Goal: Contribute content: Add original content to the website for others to see

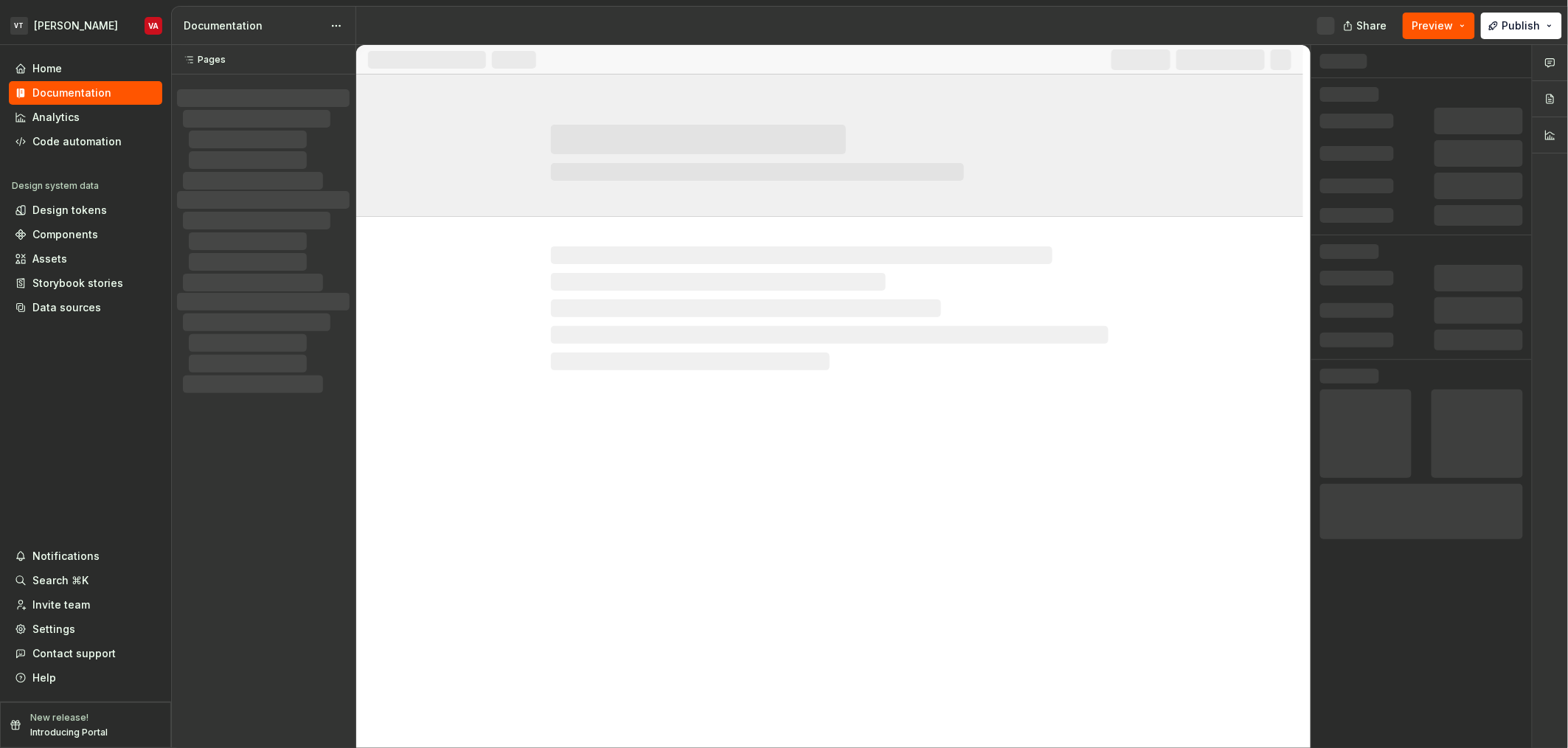
click at [627, 50] on div "Documentation Share Preview Publish Pages Pages No changes yet When a page is e…" at bounding box center [869, 378] width 1396 height 742
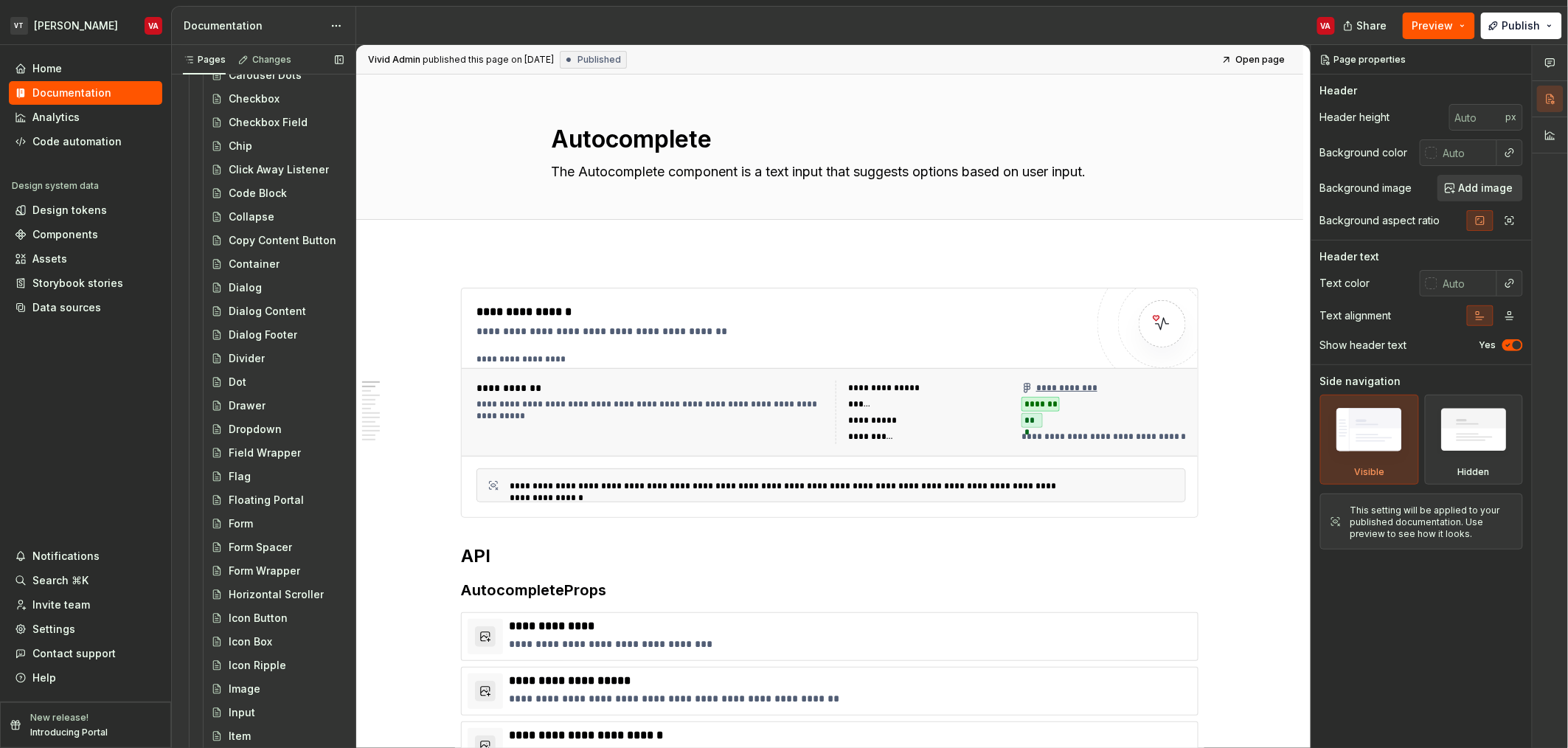
scroll to position [812, 0]
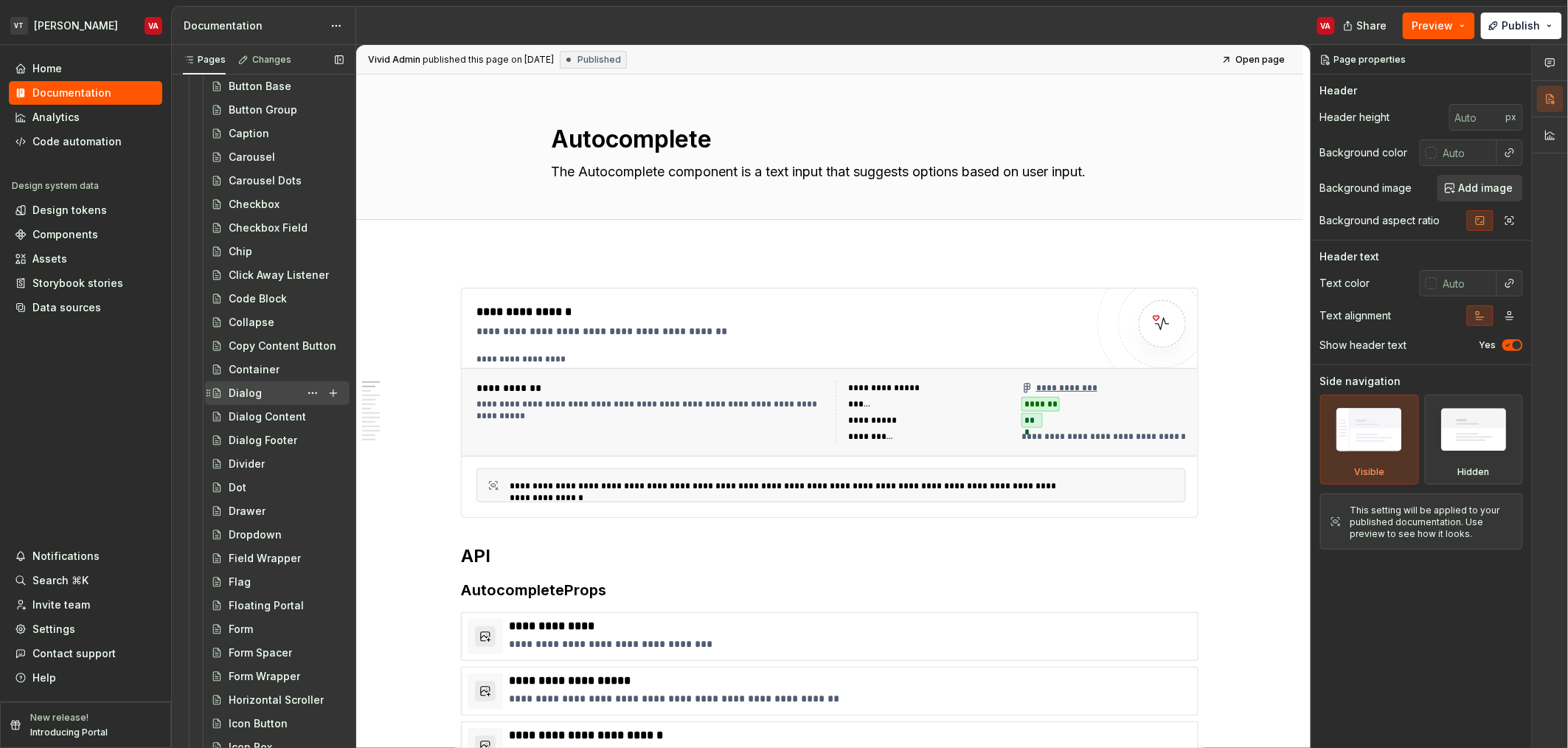
click at [270, 397] on div "Dialog" at bounding box center [286, 393] width 115 height 21
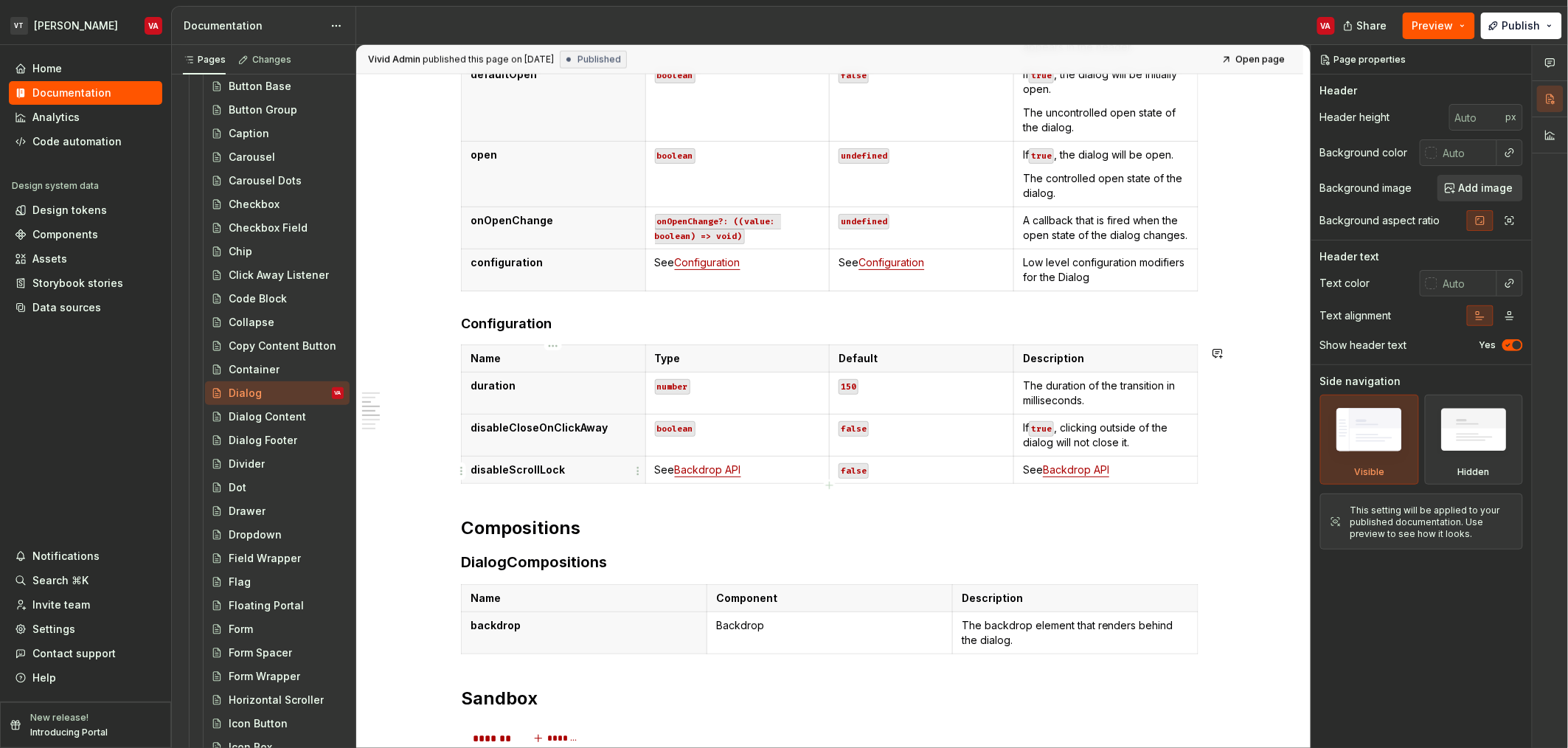
scroll to position [897, 0]
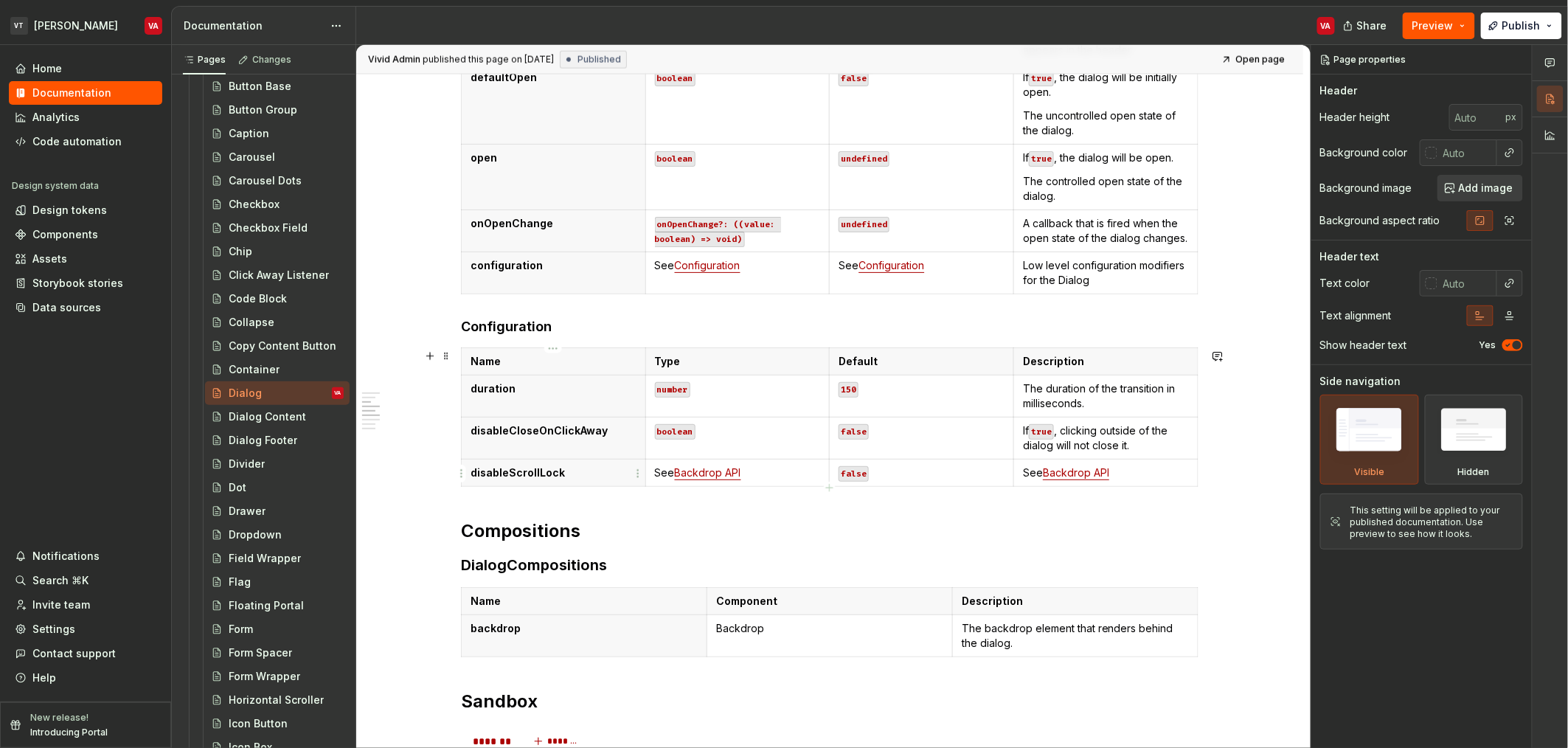
click at [583, 481] on th "disableScrollLock" at bounding box center [554, 473] width 185 height 27
type textarea "*"
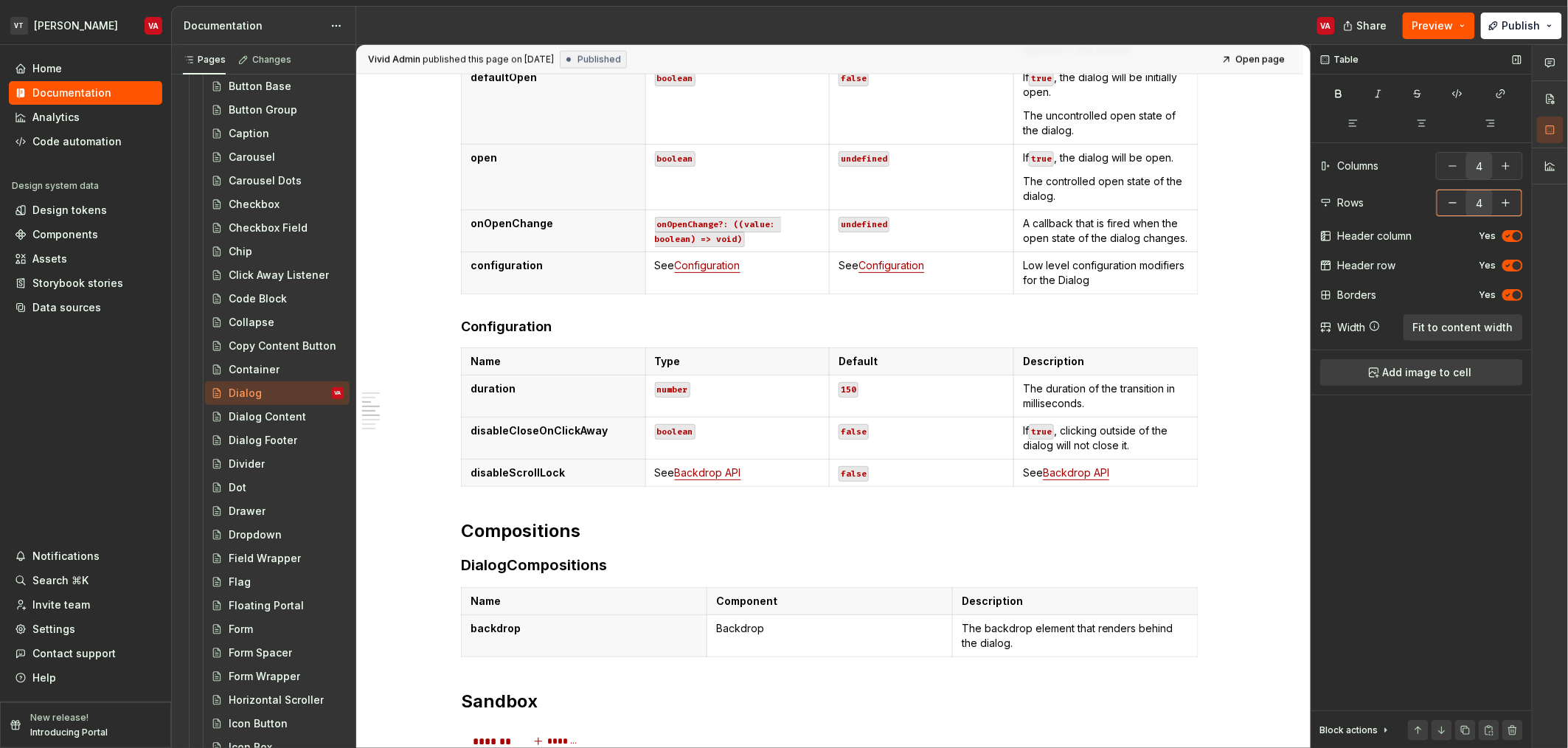
click at [1509, 201] on button "button" at bounding box center [1505, 203] width 27 height 27
type input "5"
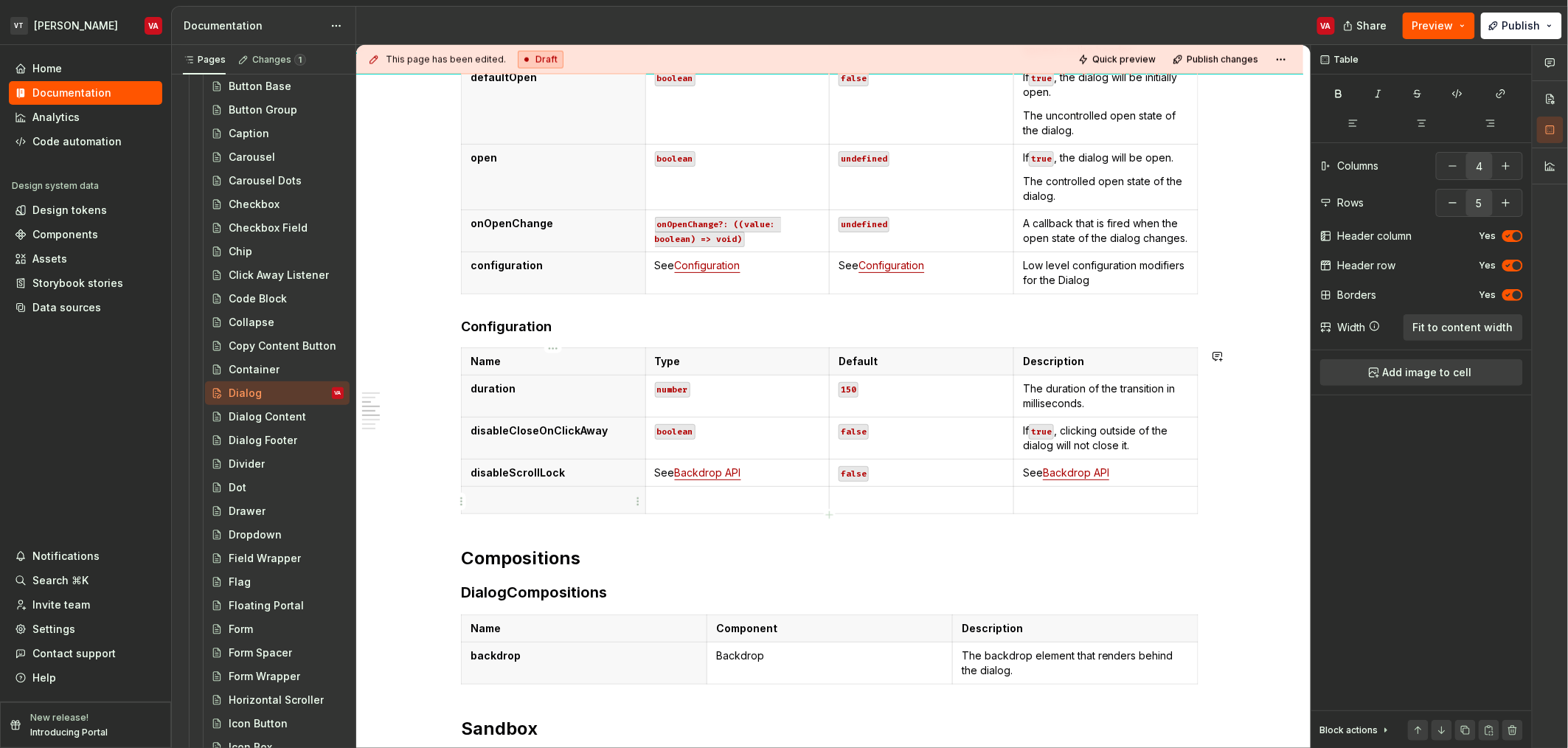
click at [490, 508] on p at bounding box center [553, 500] width 166 height 15
paste div
type textarea "*"
click at [674, 497] on p at bounding box center [737, 500] width 166 height 15
type textarea "*"
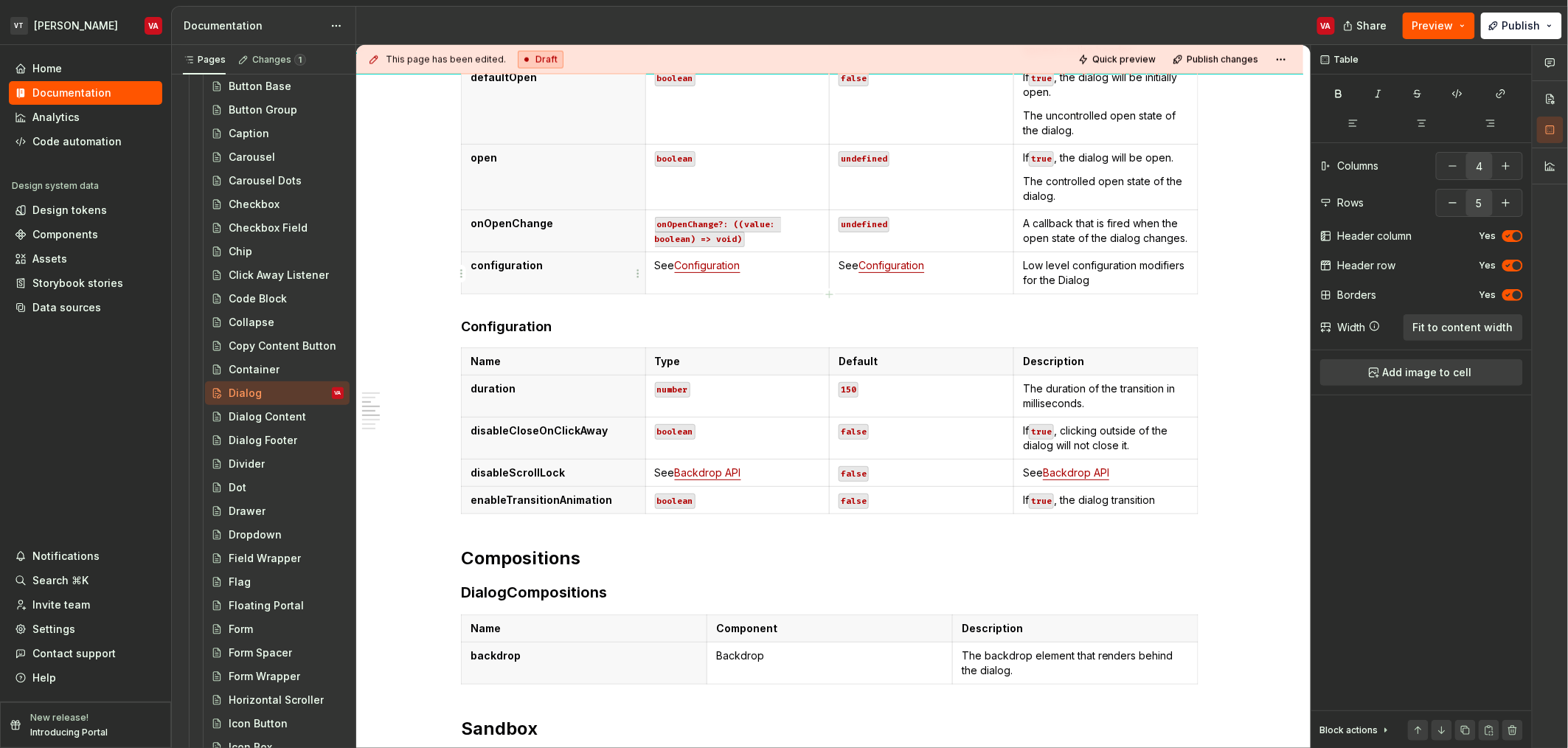
click at [584, 266] on p "configuration" at bounding box center [553, 265] width 166 height 15
click at [769, 277] on td "See Configuration" at bounding box center [737, 272] width 185 height 42
type input "5"
click at [569, 508] on p "enableTransitionAnimation" at bounding box center [553, 500] width 166 height 15
click at [463, 502] on html "VT [PERSON_NAME] VA Home Documentation Analytics Code automation Design system …" at bounding box center [784, 374] width 1568 height 748
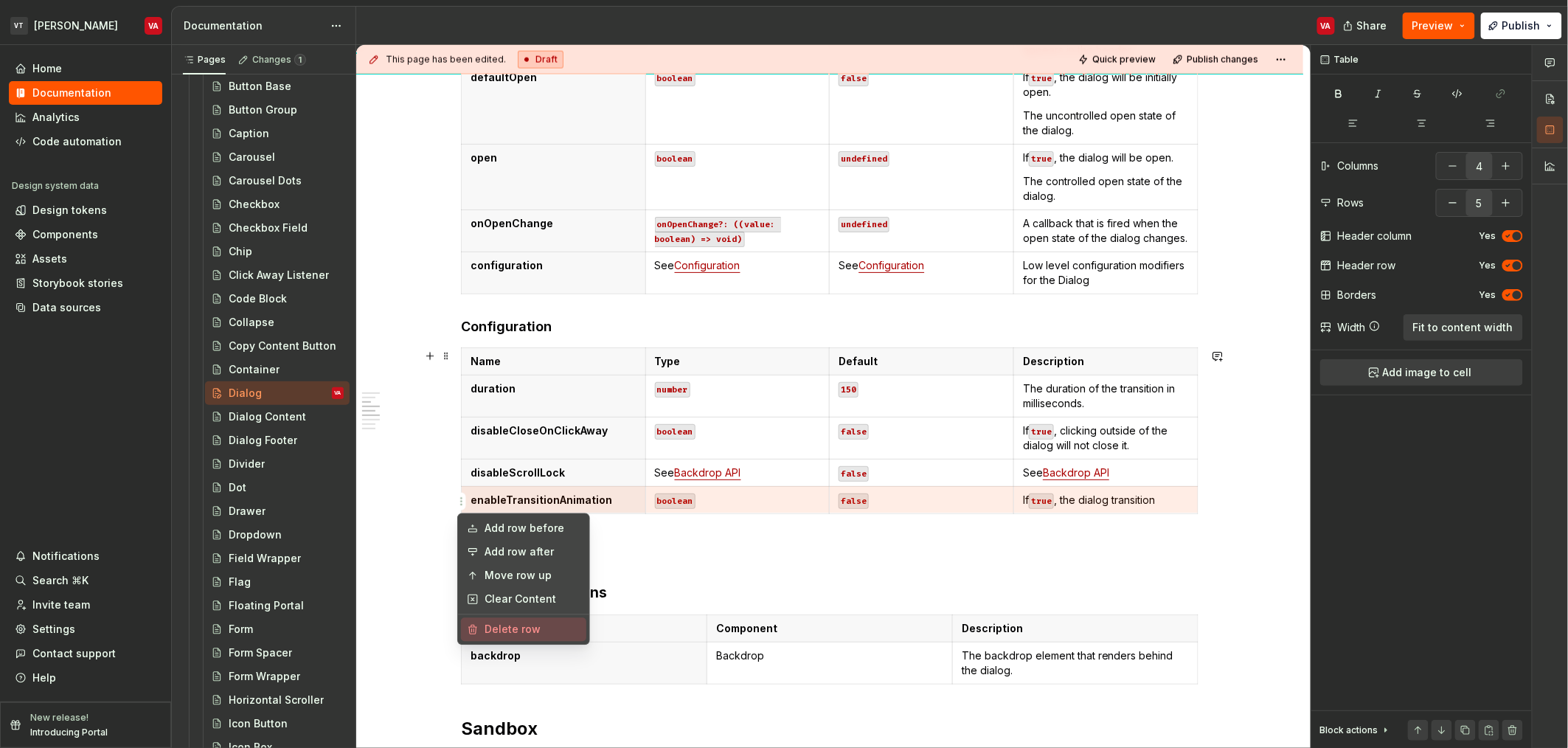
click at [535, 633] on div "Delete row" at bounding box center [533, 629] width 96 height 15
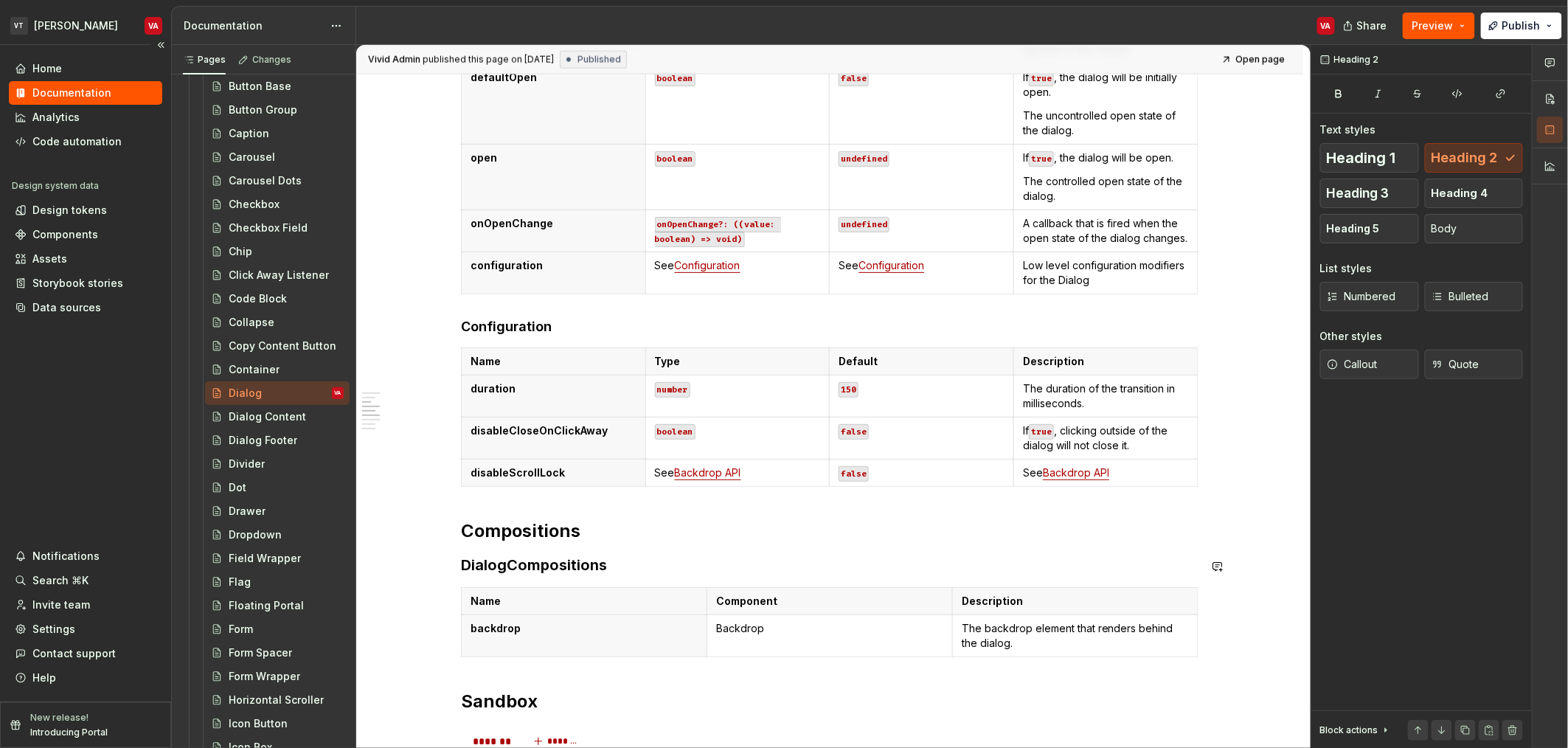
type textarea "*"
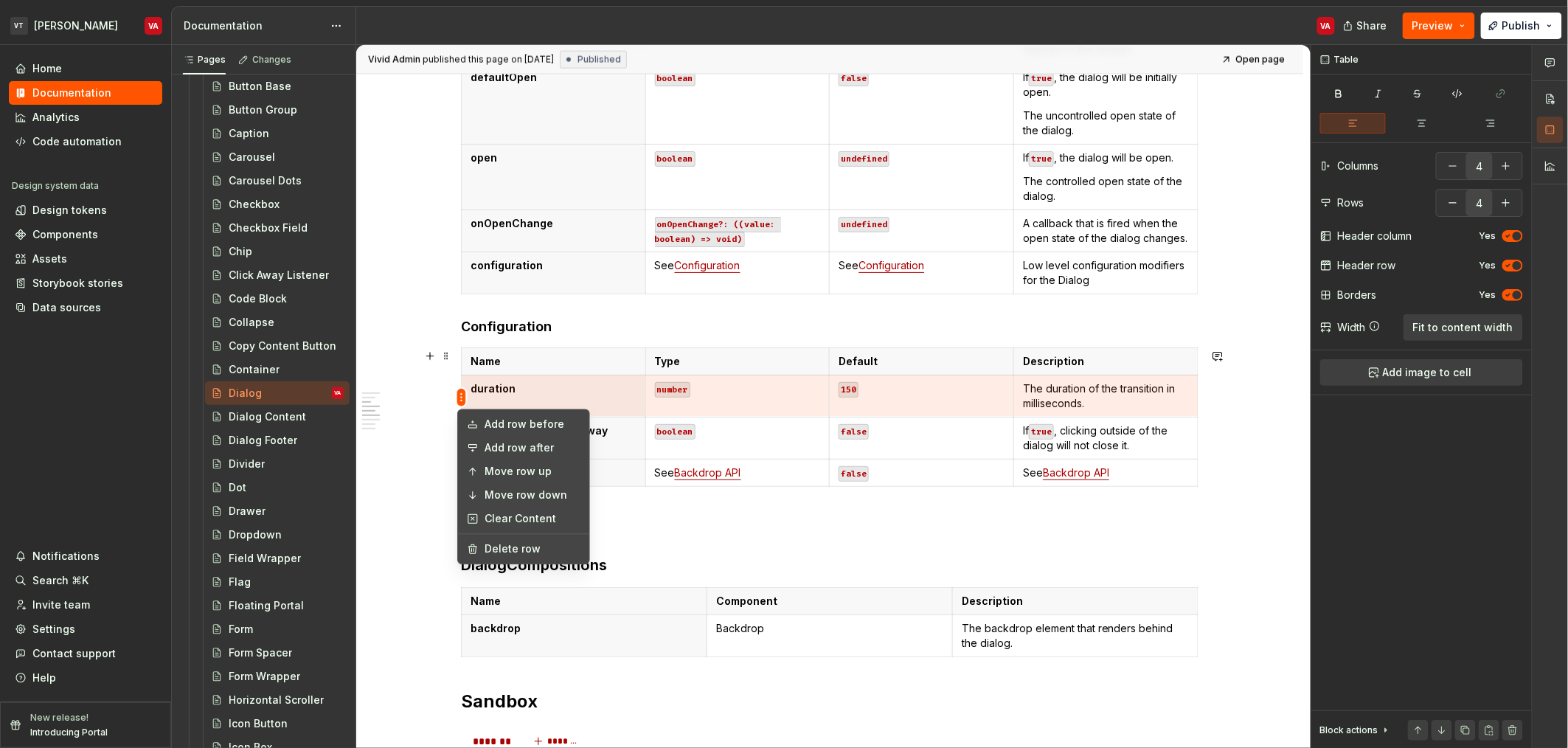
click at [463, 398] on html "VT [PERSON_NAME] VA Home Documentation Analytics Code automation Design system …" at bounding box center [784, 374] width 1568 height 748
click at [506, 551] on div "Delete row" at bounding box center [533, 549] width 96 height 15
type input "3"
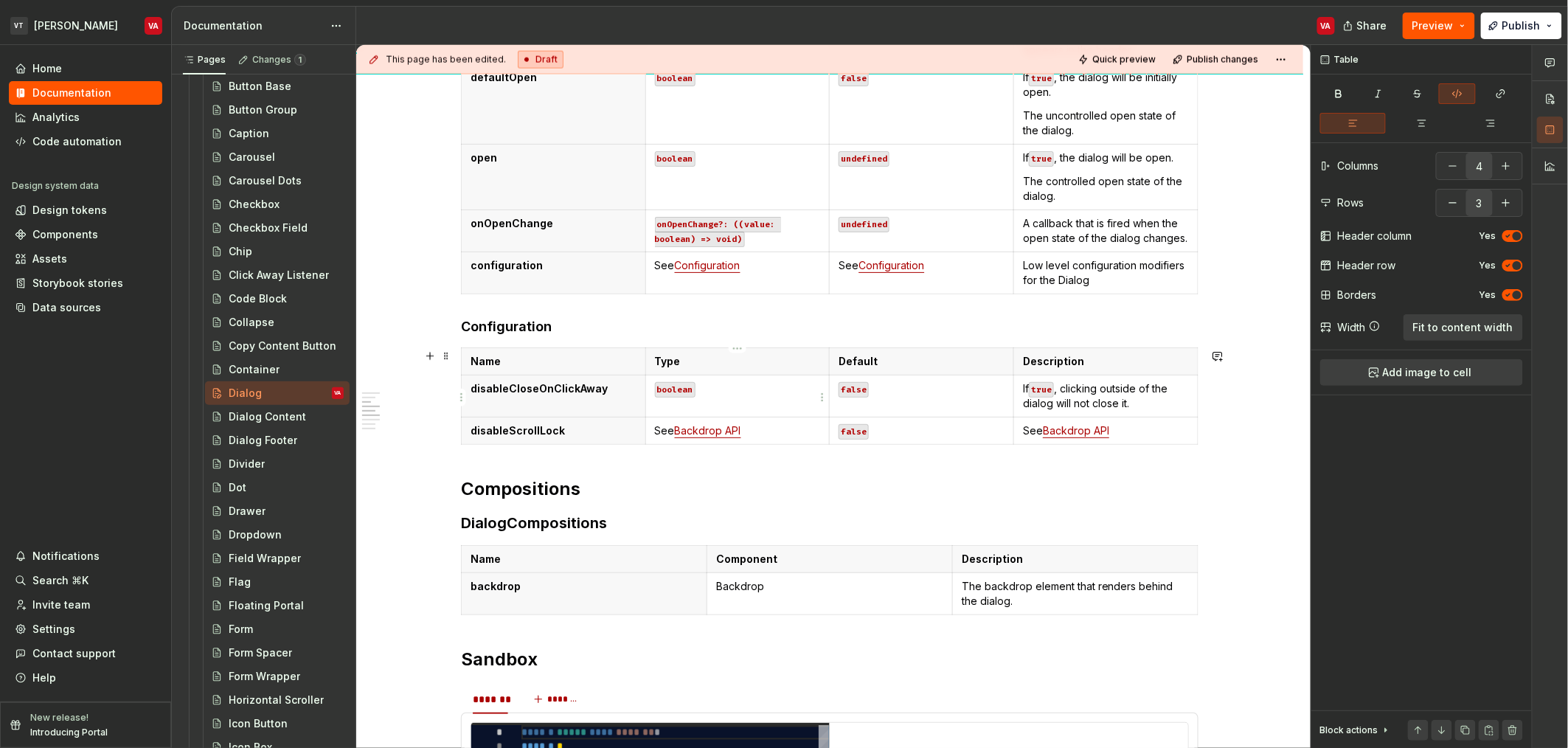
click at [754, 388] on p "boolean" at bounding box center [737, 388] width 166 height 15
click at [1520, 10] on div "Share Preview Publish" at bounding box center [1457, 26] width 221 height 38
click at [1518, 15] on button "Publish" at bounding box center [1522, 26] width 82 height 27
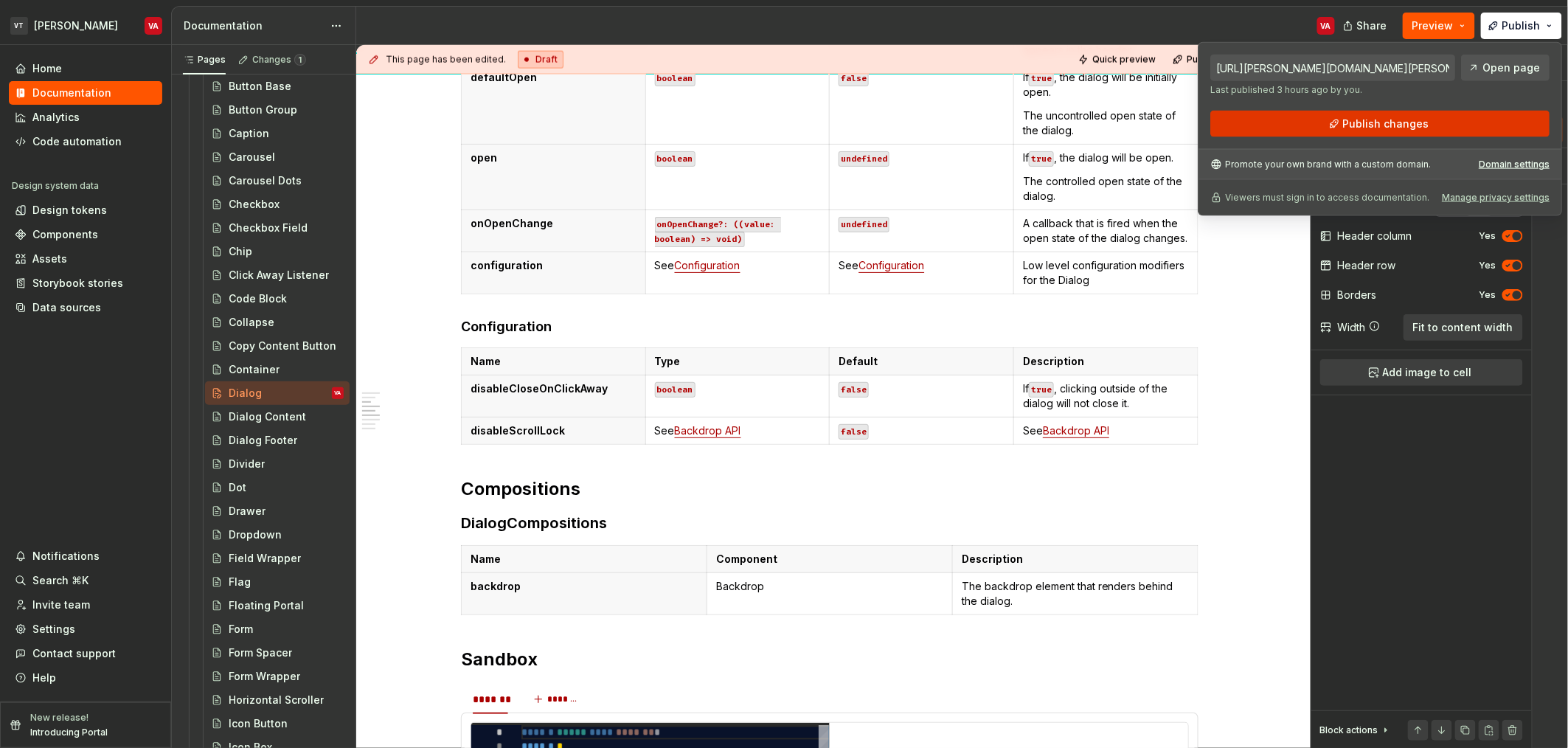
click at [1341, 115] on button "Publish changes" at bounding box center [1379, 124] width 339 height 27
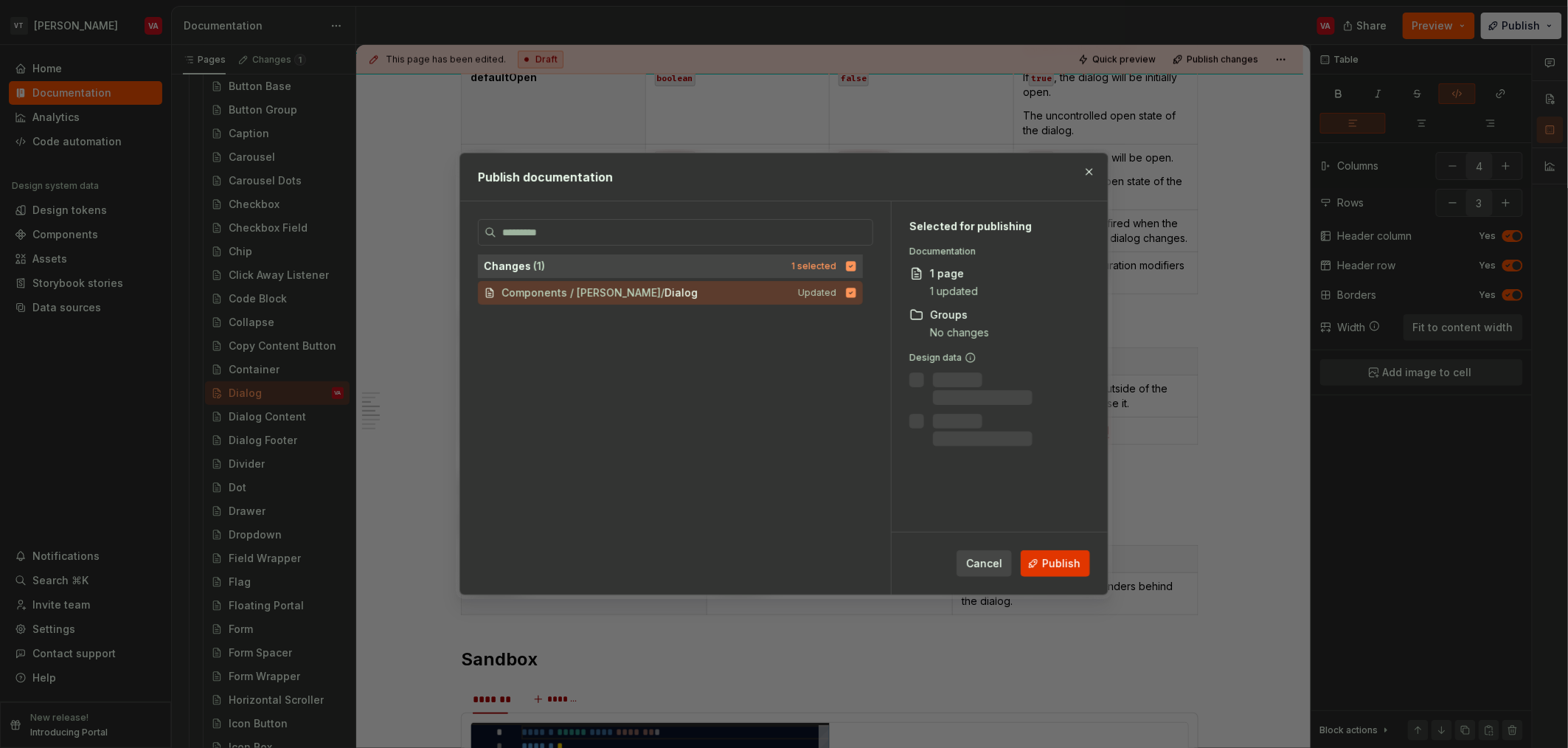
click at [1044, 569] on span "Publish" at bounding box center [1061, 563] width 39 height 15
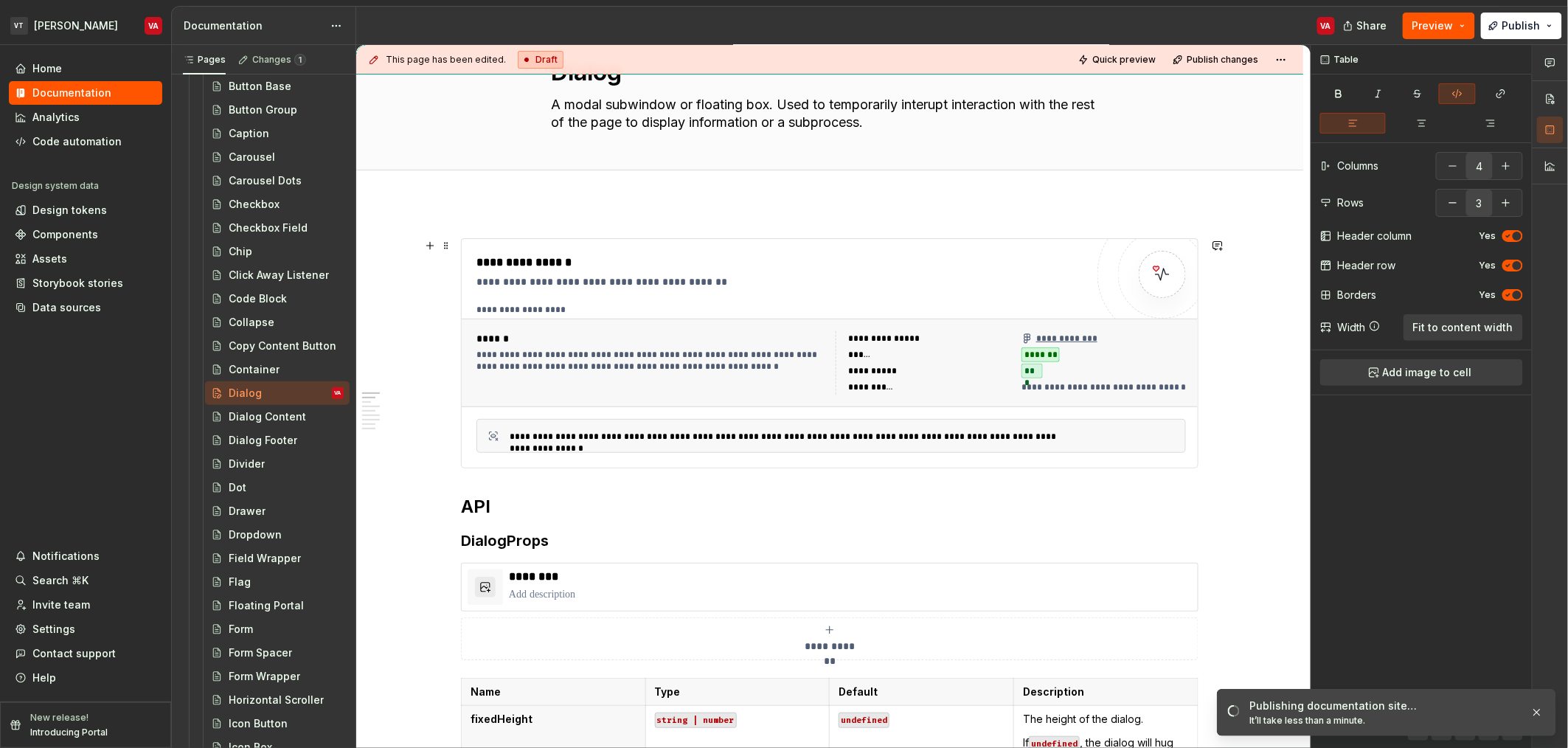
scroll to position [61, 0]
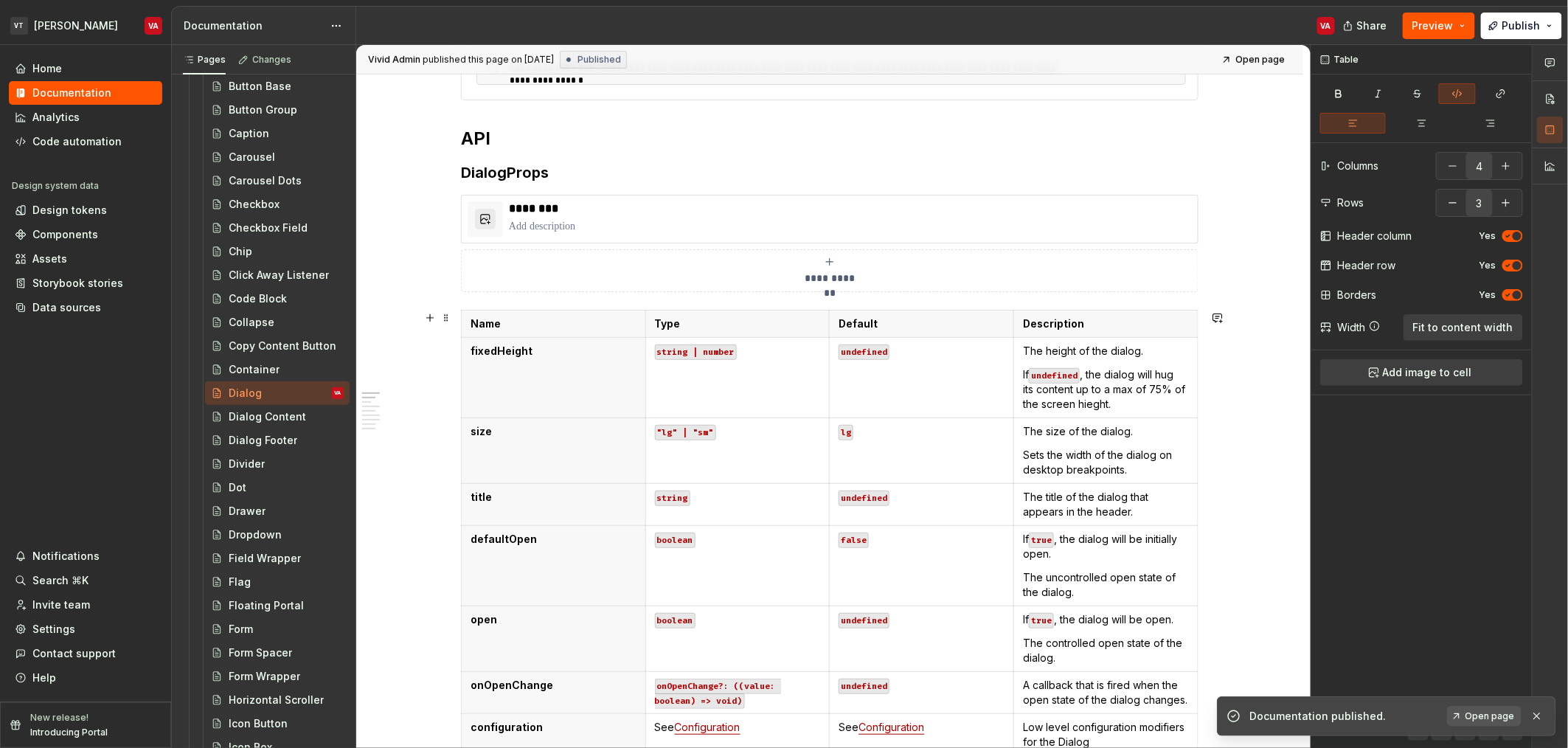
type textarea "*"
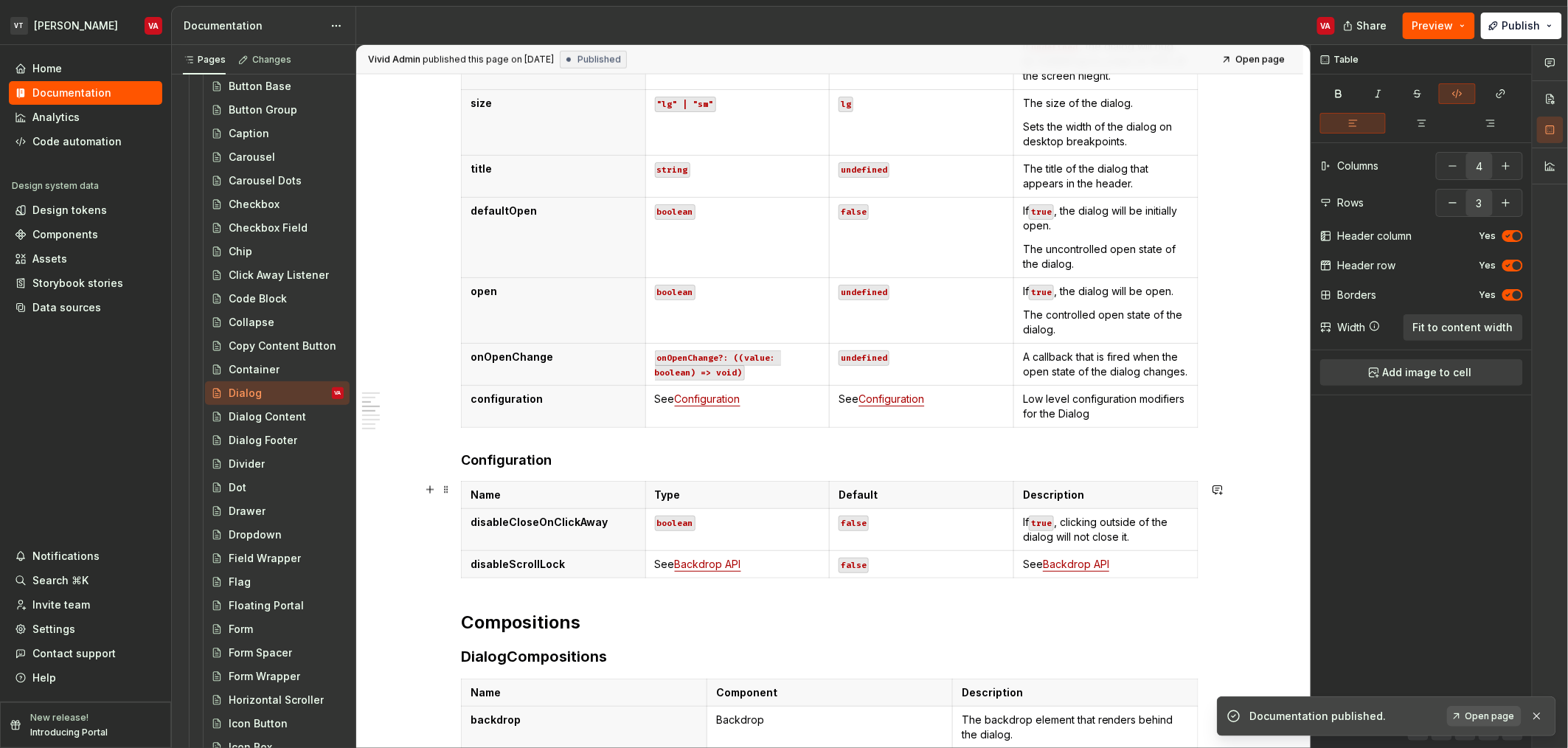
scroll to position [775, 0]
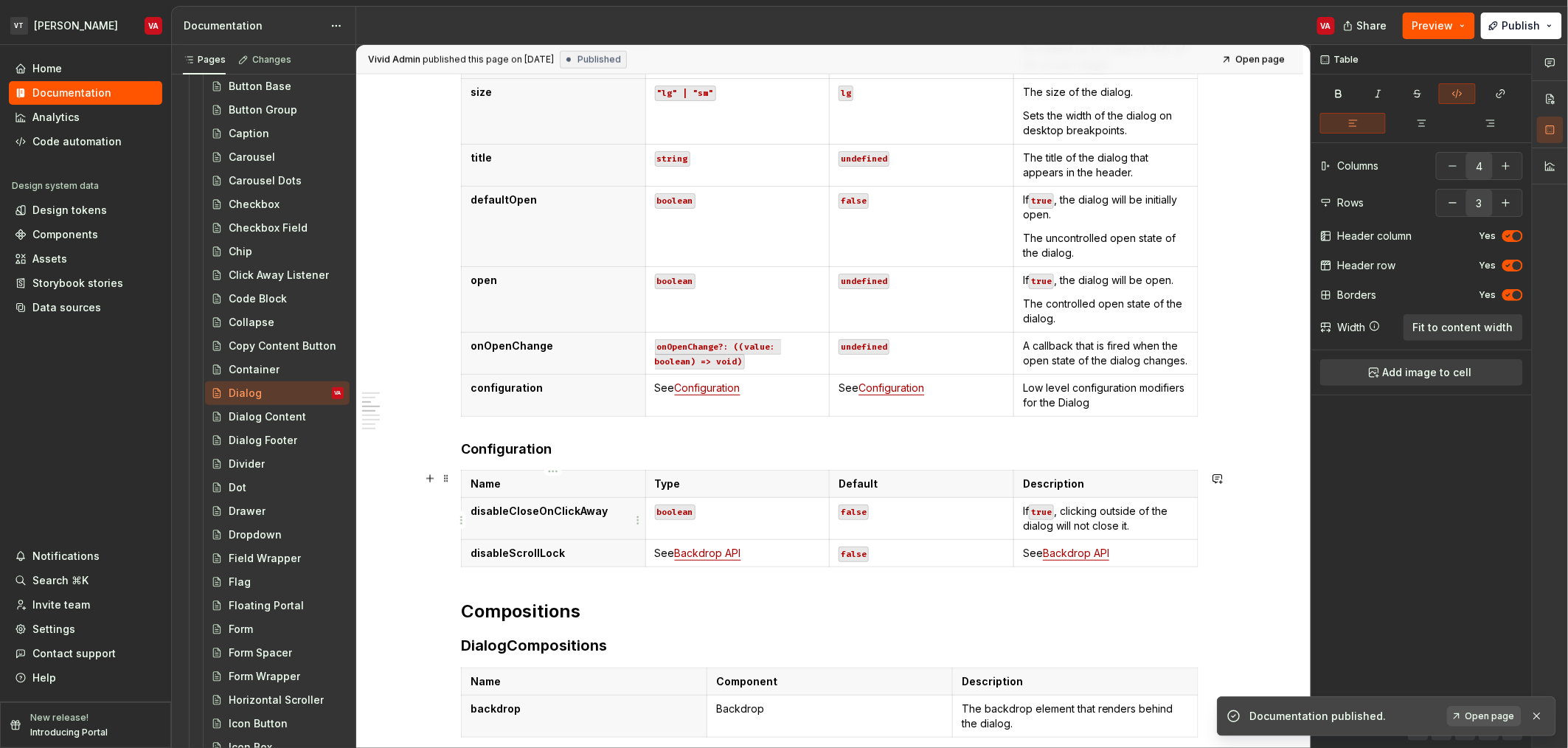
click at [520, 510] on p "disableCloseOnClickAway" at bounding box center [553, 511] width 166 height 15
click at [468, 514] on th "disableCloseOnClickAway" at bounding box center [554, 518] width 185 height 42
type input "4"
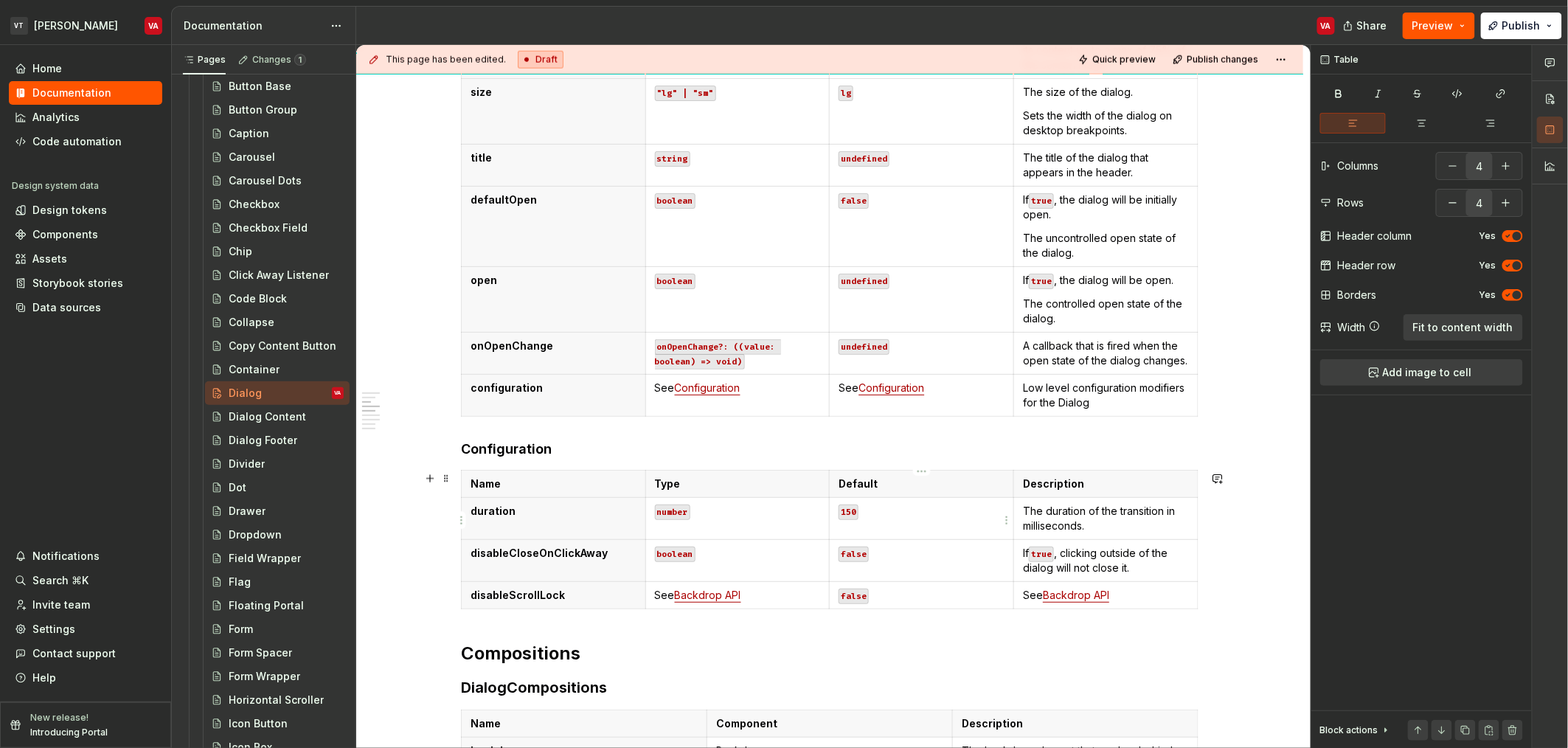
click at [852, 514] on code "150" at bounding box center [848, 513] width 20 height 15
click at [1115, 533] on p "The duration of the transition in milliseconds." at bounding box center [1105, 519] width 166 height 29
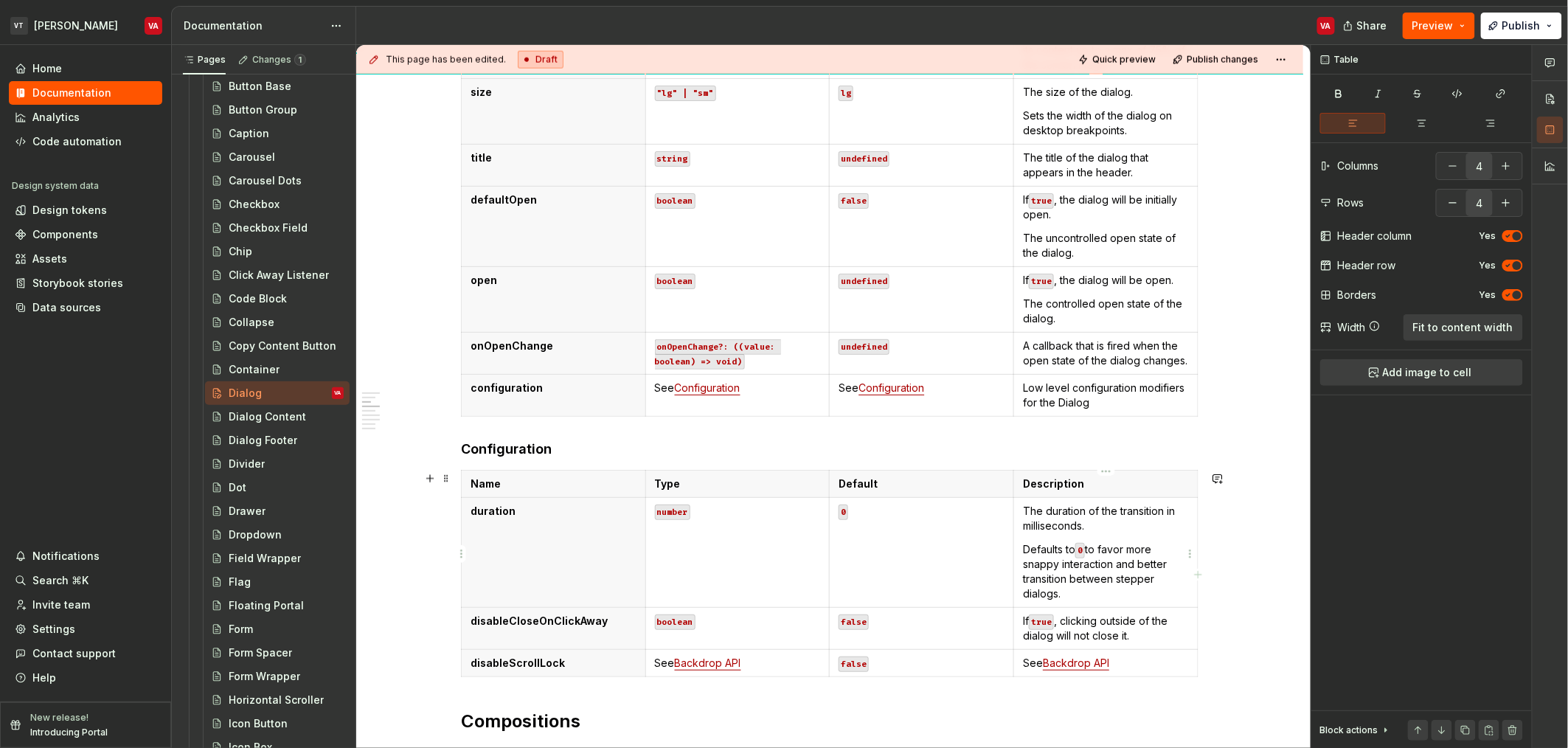
click at [1115, 563] on p "Defaults to 0 to favor more snappy interaction and better transition between st…" at bounding box center [1105, 572] width 166 height 59
click at [1110, 590] on p "Defaults to 0 to favor more snappy interactions and better transition between s…" at bounding box center [1105, 572] width 166 height 59
click at [1068, 581] on p "Defaults to 0 to favor more snappy interactions and better transition between s…" at bounding box center [1105, 572] width 166 height 59
click at [1525, 31] on span "Publish" at bounding box center [1522, 25] width 39 height 15
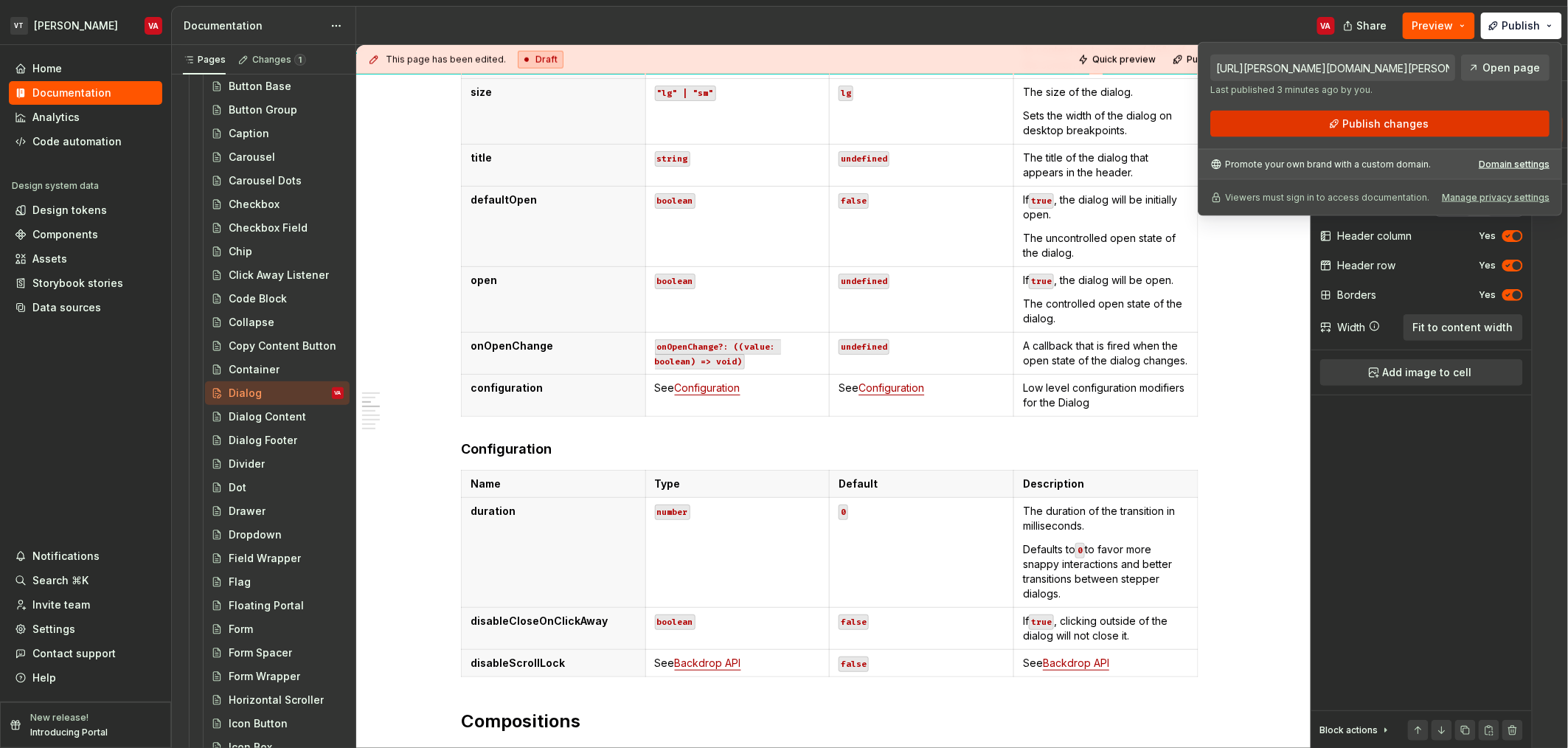
click at [1415, 119] on span "Publish changes" at bounding box center [1386, 124] width 87 height 15
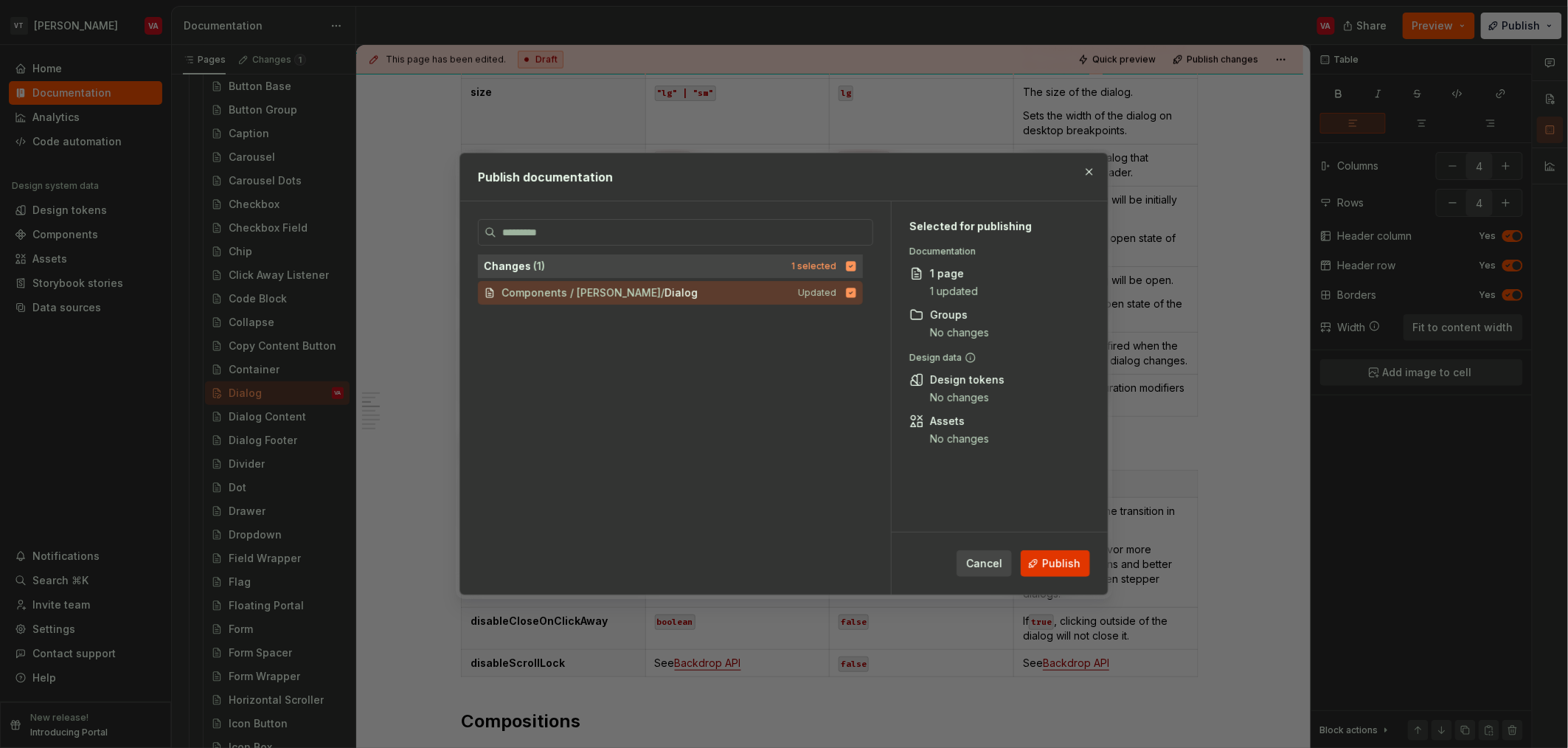
click at [1041, 559] on button "Publish" at bounding box center [1055, 563] width 70 height 27
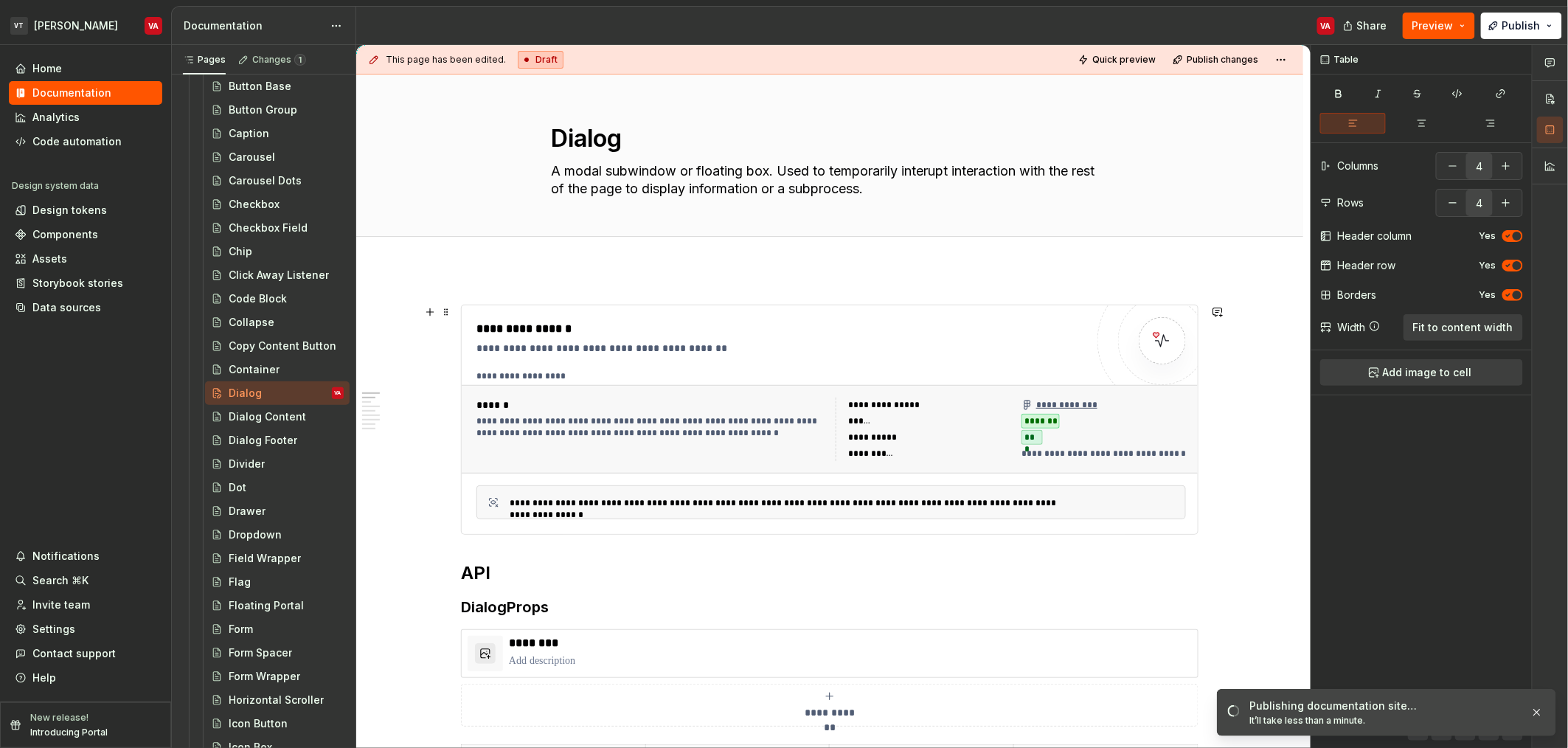
scroll to position [0, 0]
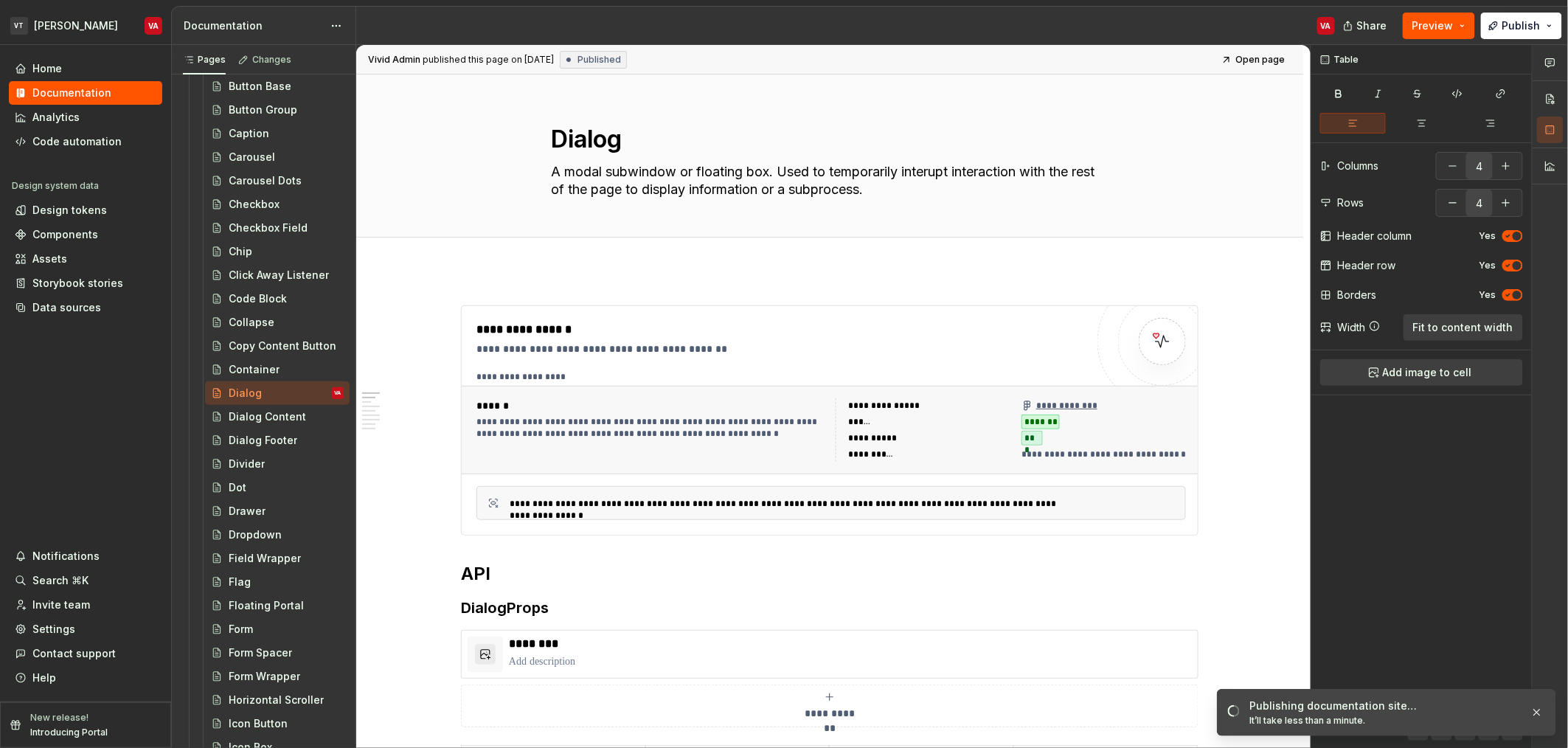
type textarea "*"
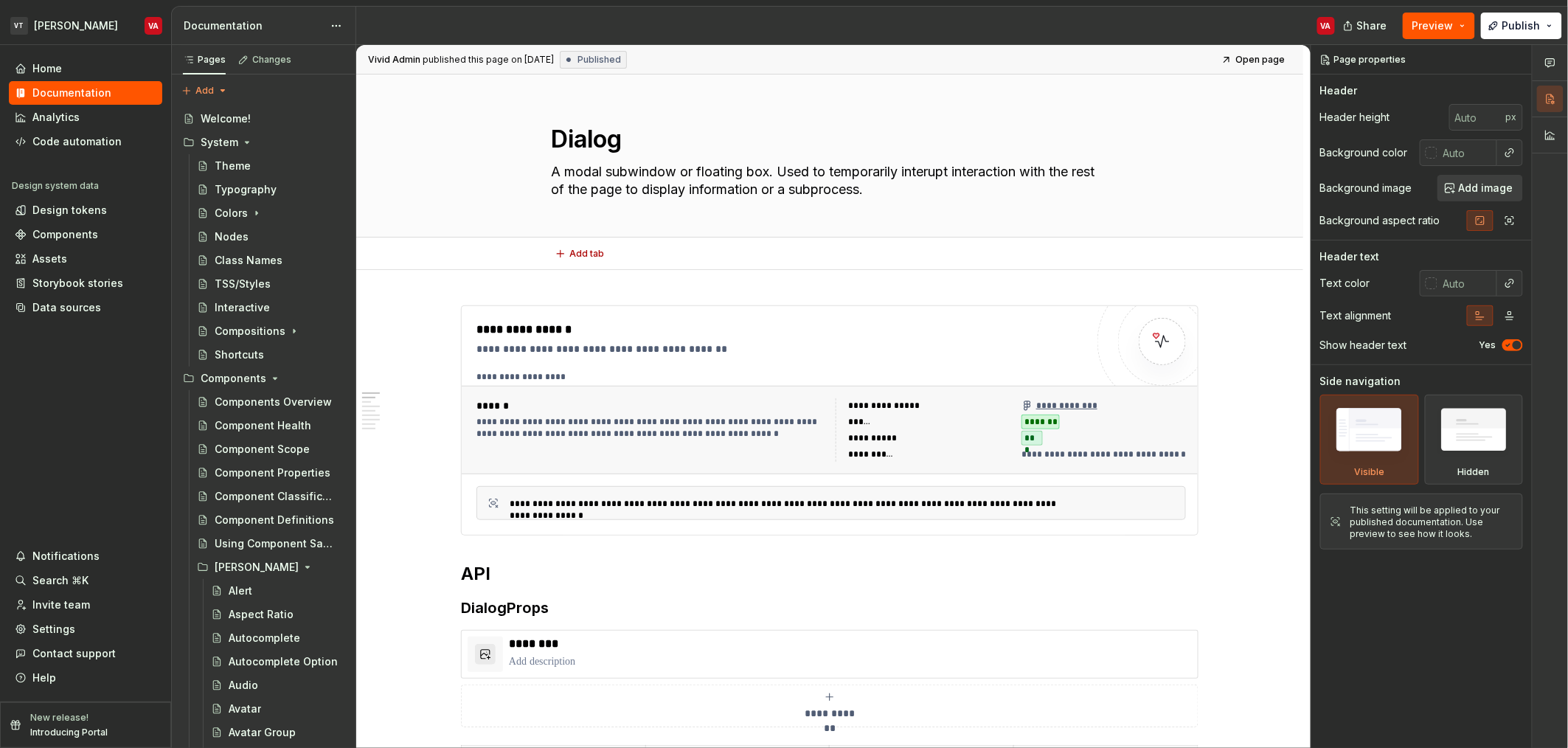
type textarea "*"
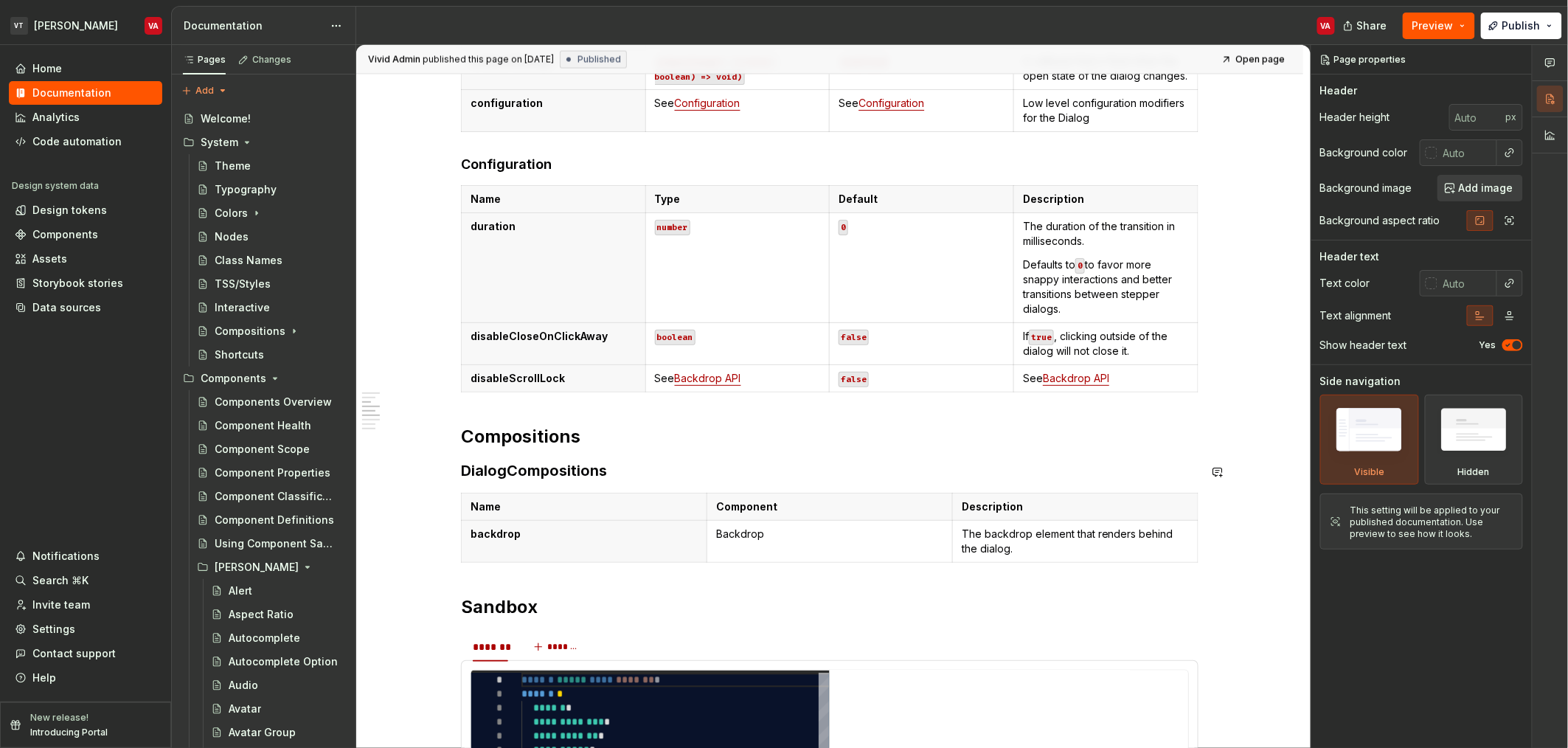
scroll to position [1082, 0]
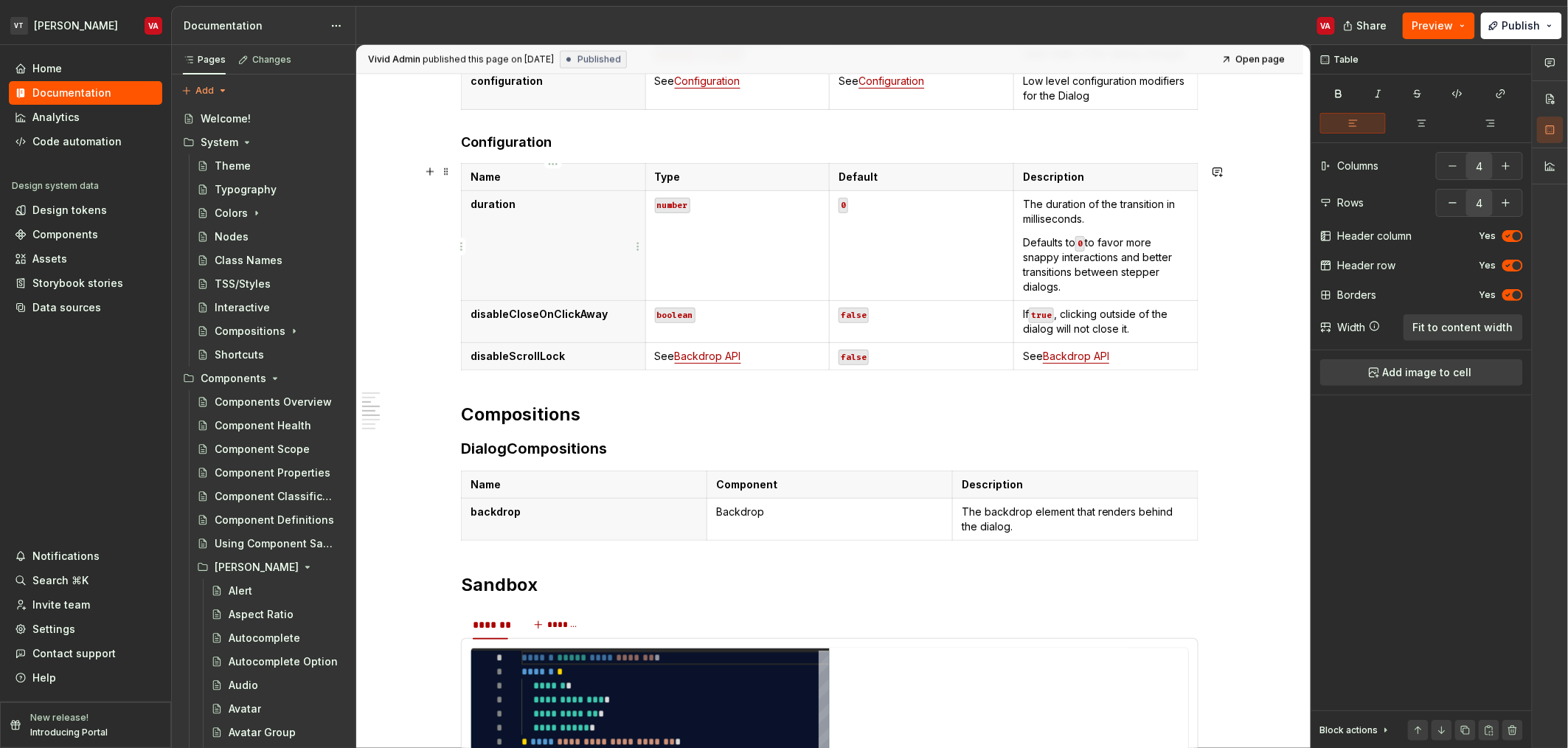
click at [605, 246] on th "duration" at bounding box center [554, 246] width 185 height 110
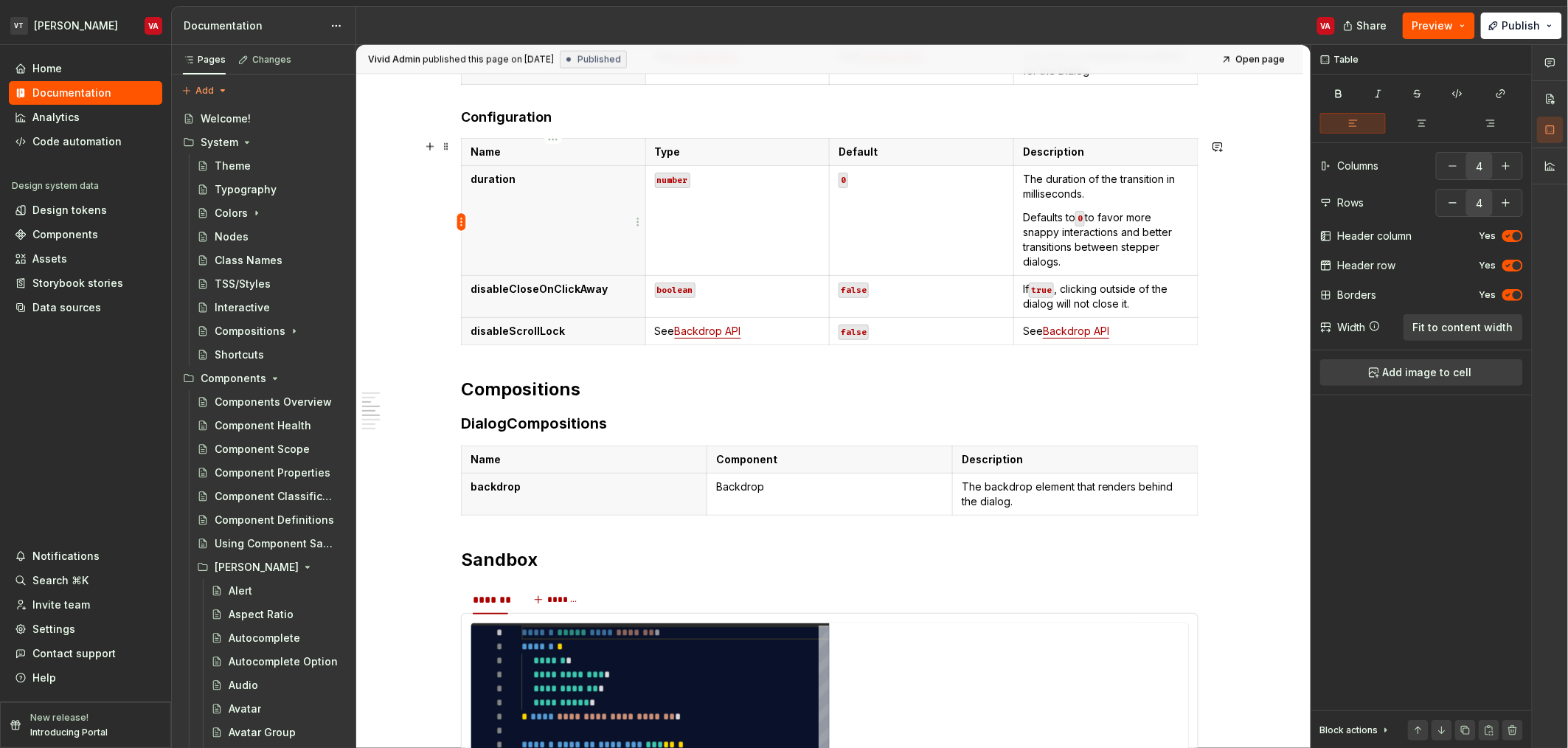
click at [460, 222] on html "VT [PERSON_NAME] VA Home Documentation Analytics Code automation Design system …" at bounding box center [784, 374] width 1568 height 748
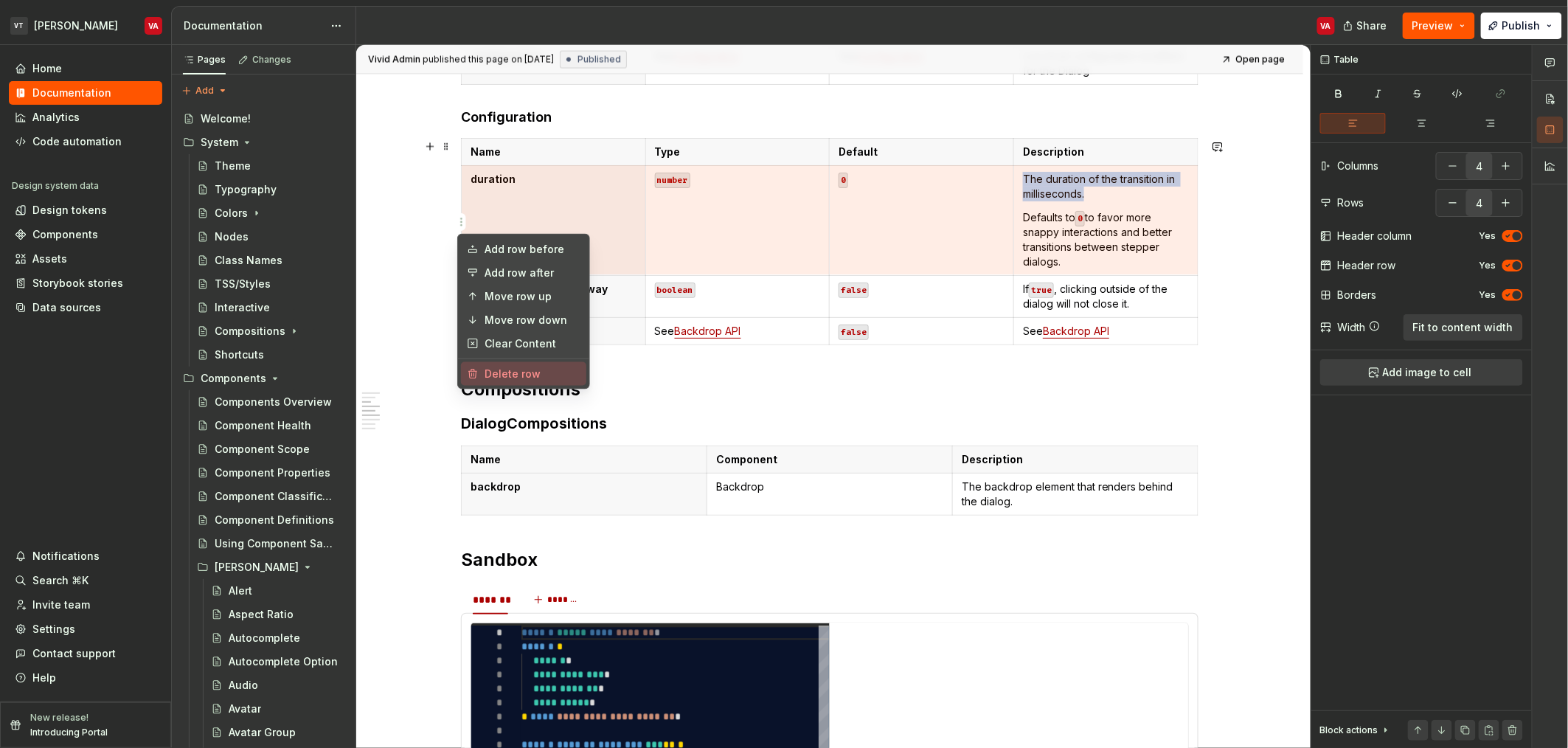
click at [516, 374] on div "Delete row" at bounding box center [533, 374] width 96 height 15
type input "3"
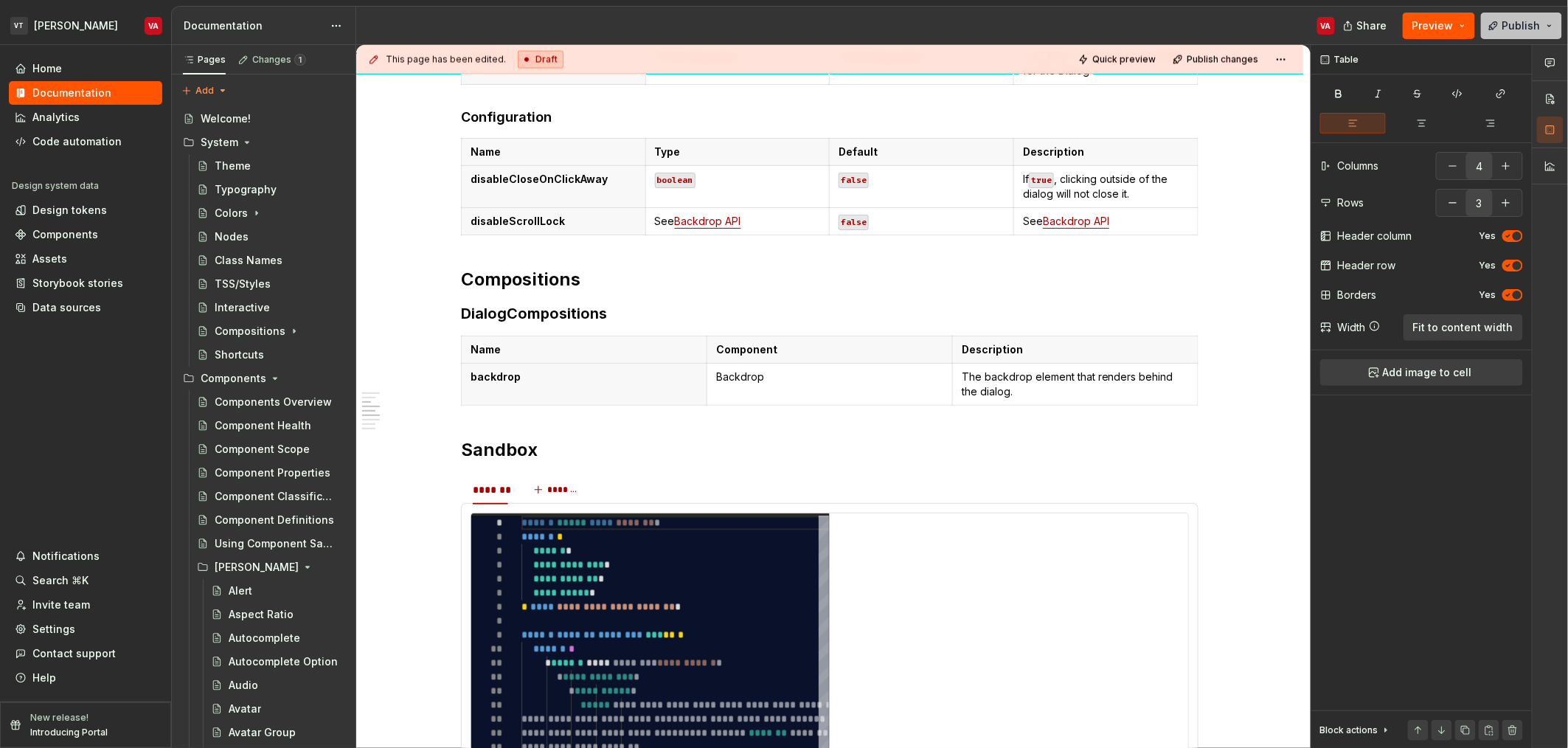
click at [1509, 31] on span "Publish" at bounding box center [1522, 25] width 39 height 15
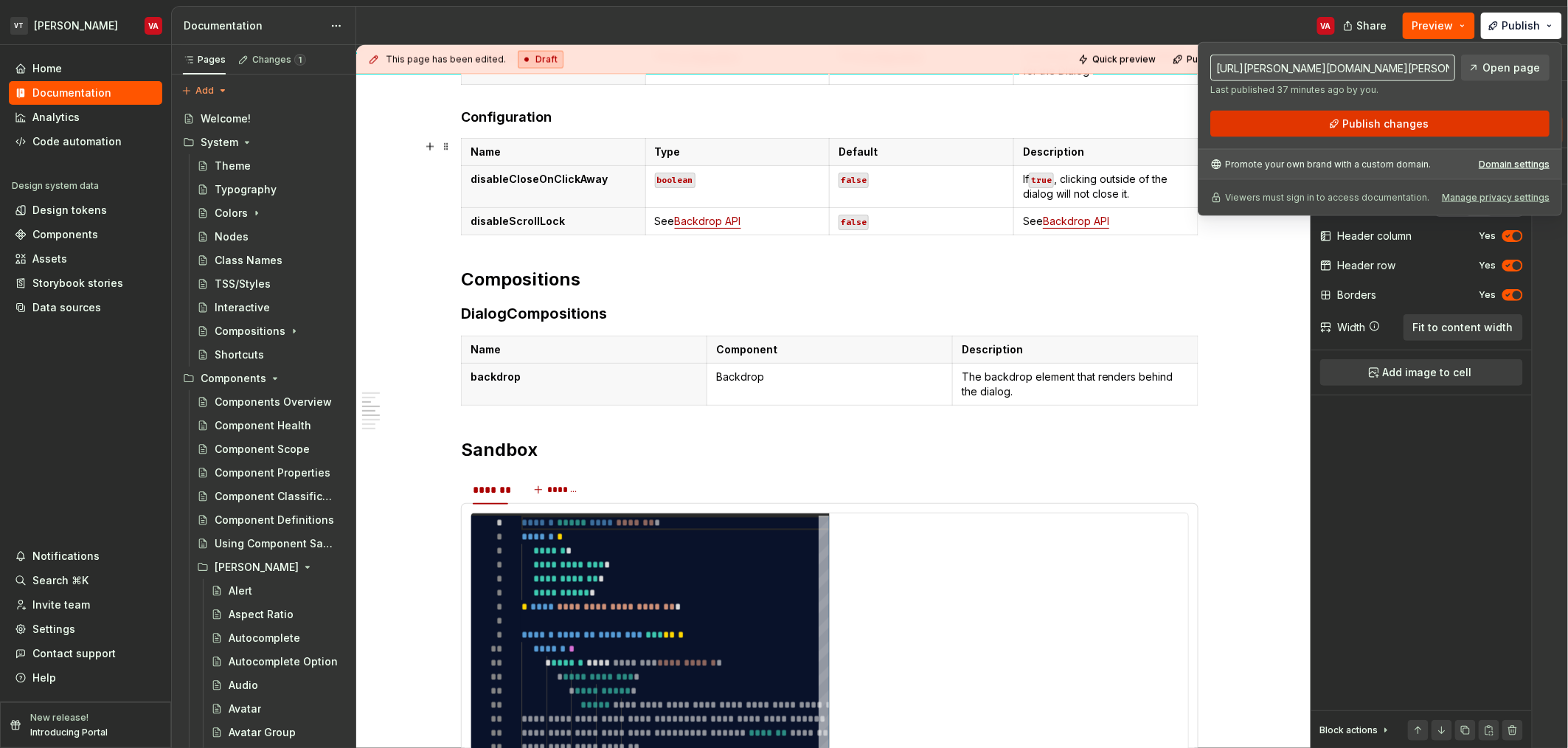
click at [1333, 116] on button "Publish changes" at bounding box center [1379, 124] width 339 height 27
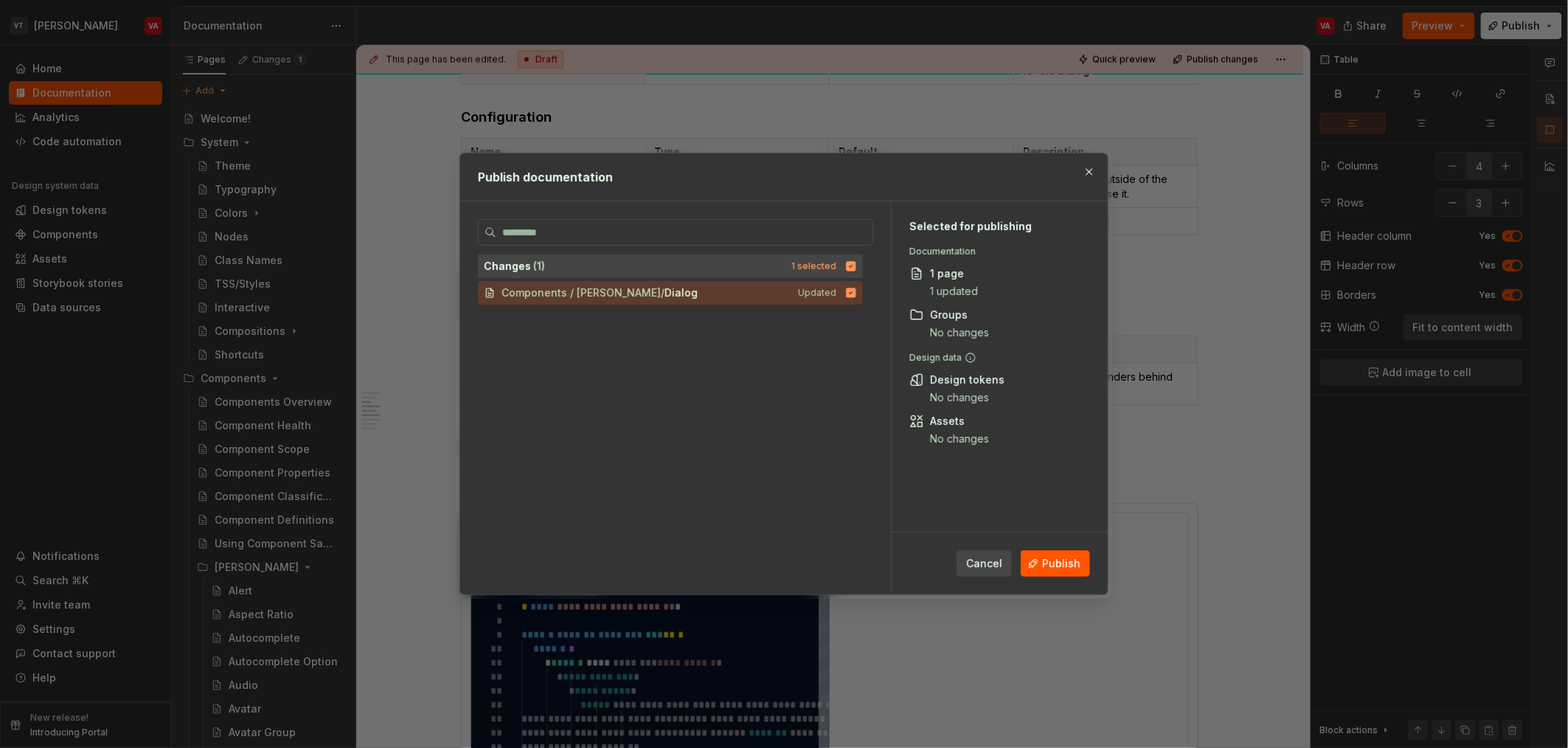
click at [1074, 577] on div "Cancel Publish" at bounding box center [1000, 563] width 216 height 62
click at [1072, 563] on span "Publish" at bounding box center [1061, 563] width 39 height 15
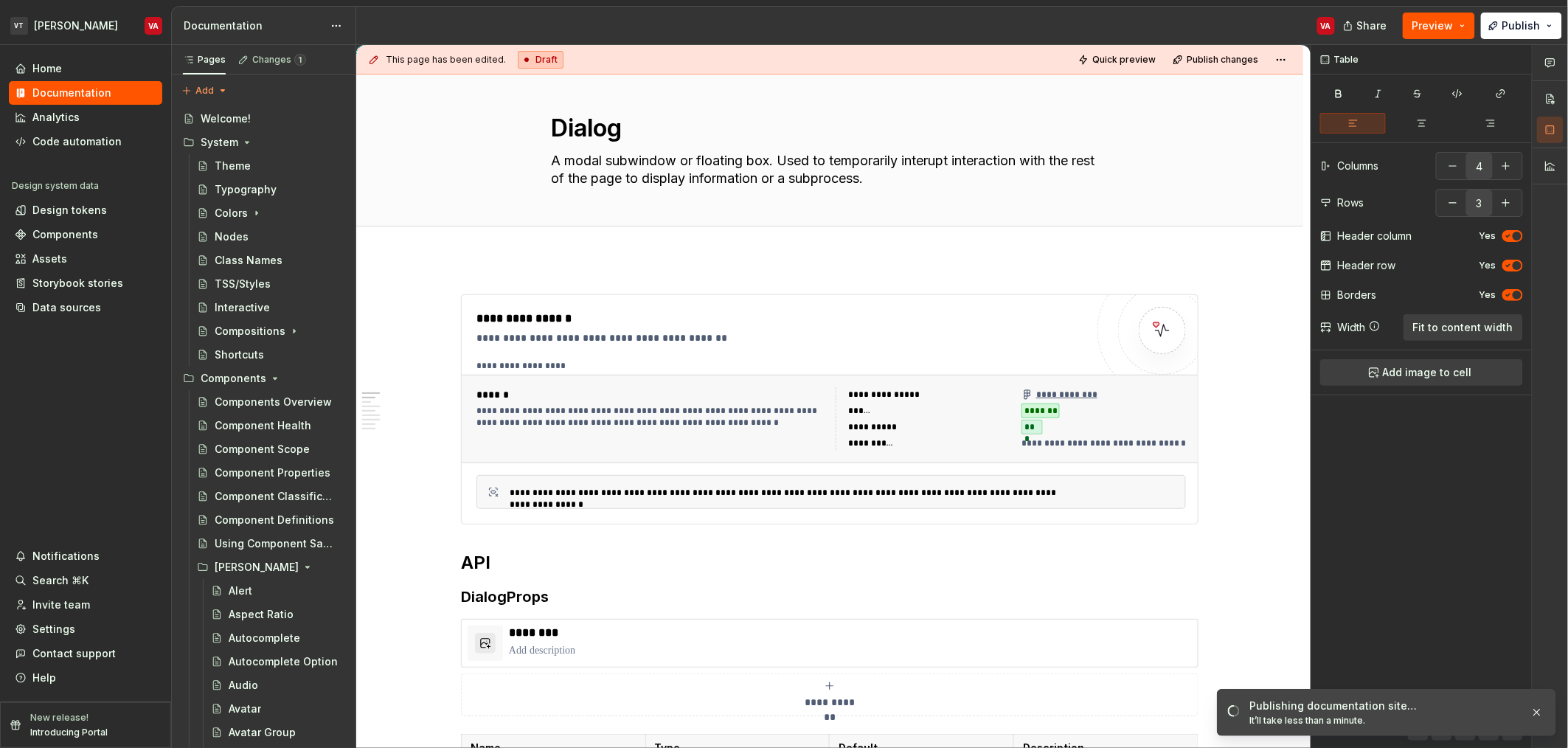
scroll to position [0, 0]
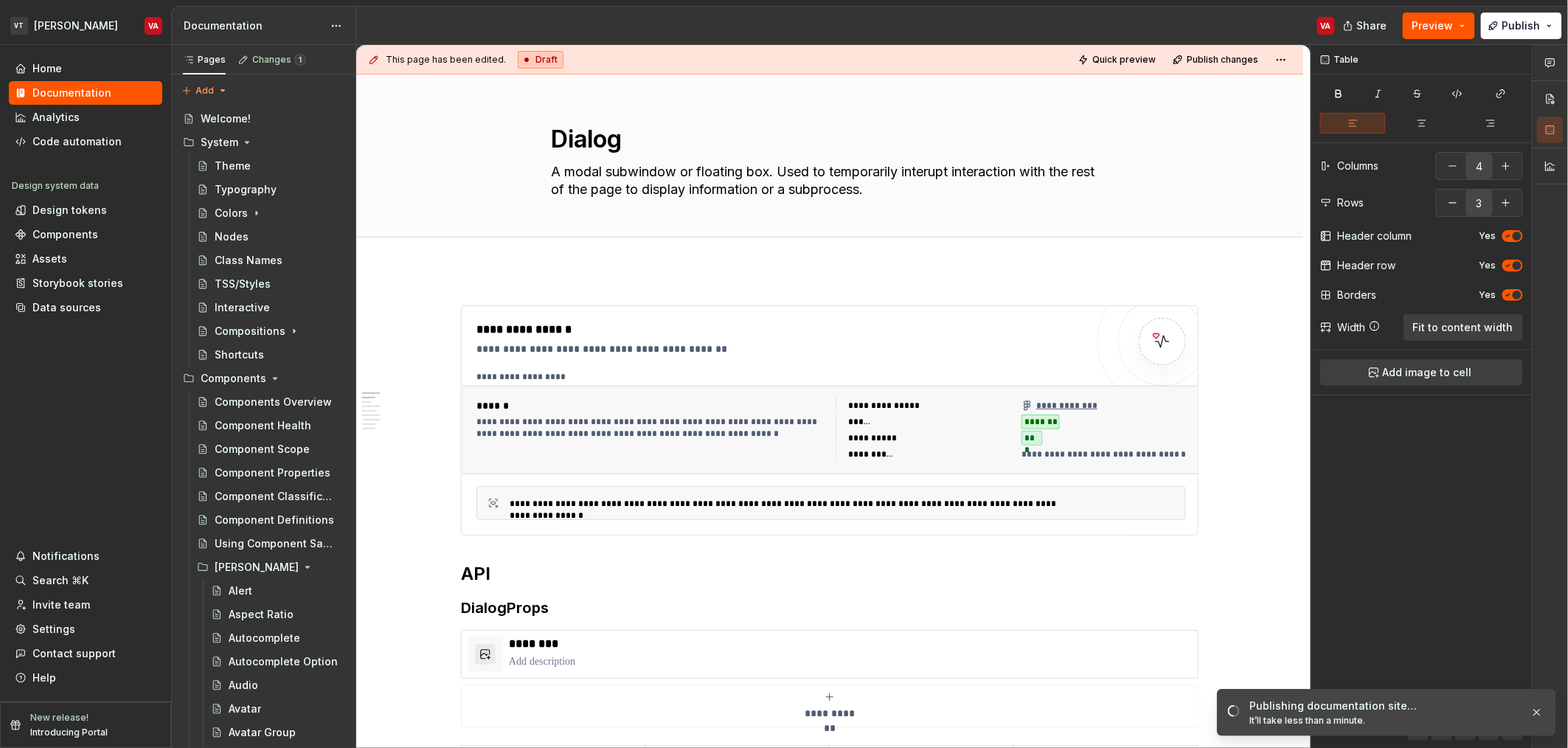
type textarea "*"
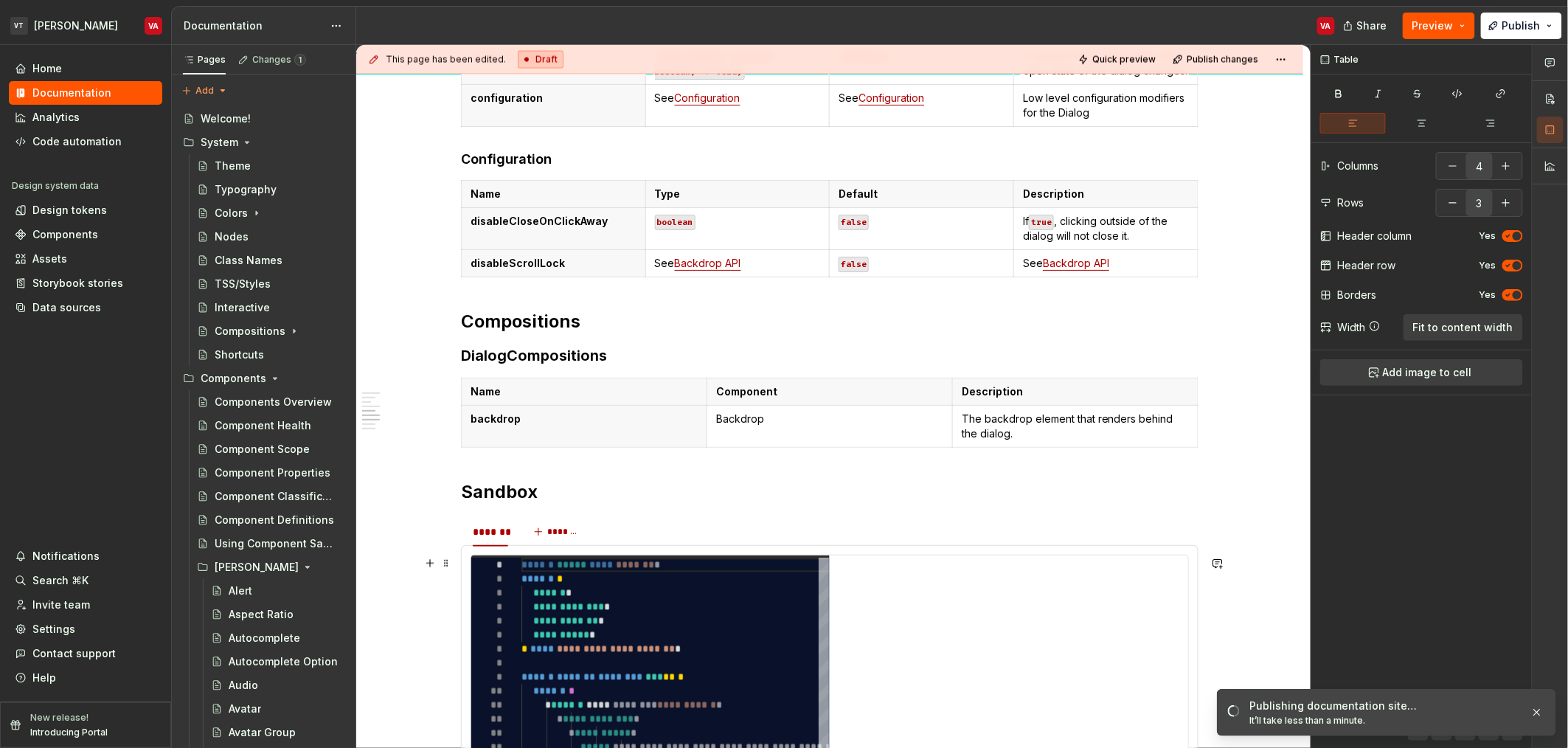
scroll to position [996, 0]
